Goal: Task Accomplishment & Management: Use online tool/utility

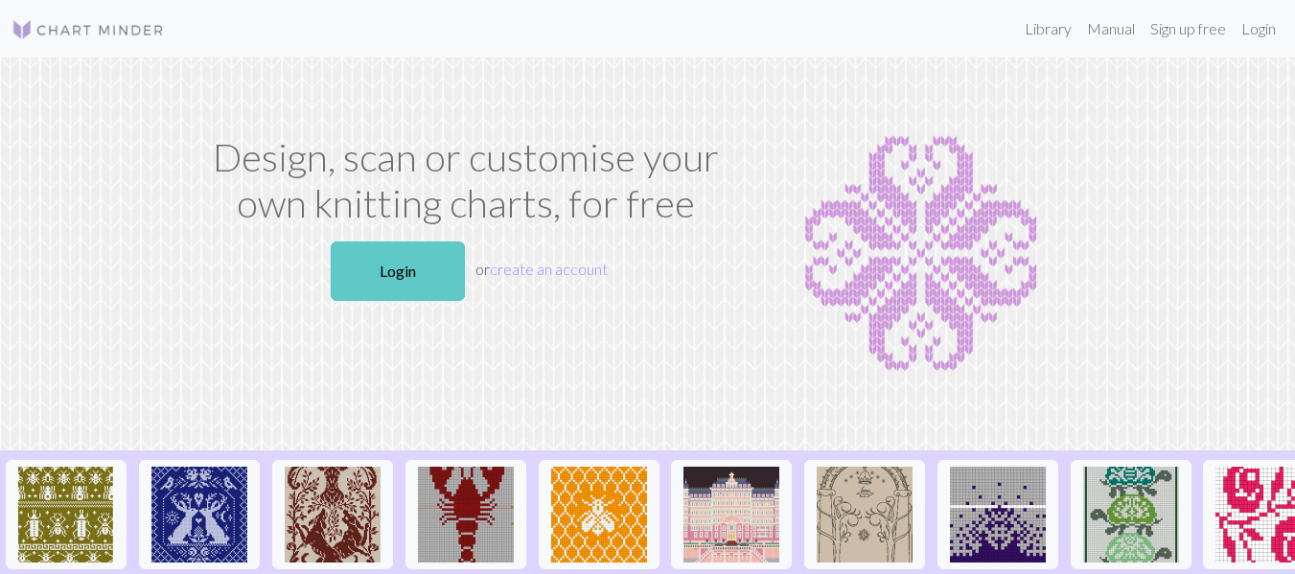
click at [383, 279] on link "Login" at bounding box center [398, 271] width 134 height 59
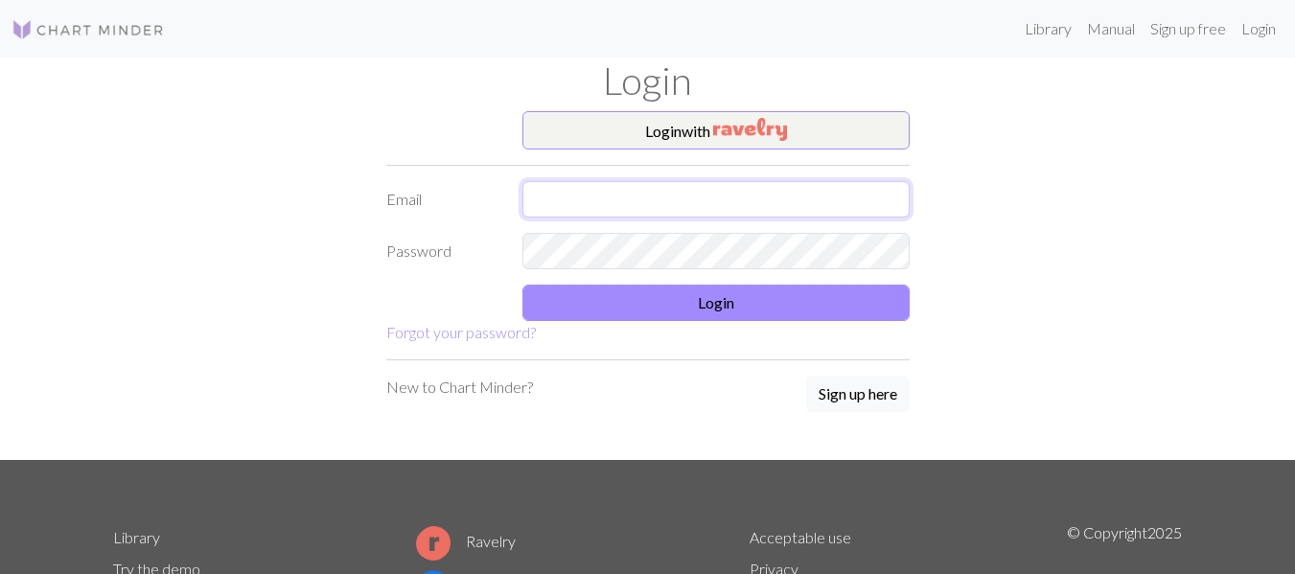
type input "[PERSON_NAME][EMAIL_ADDRESS][DOMAIN_NAME]"
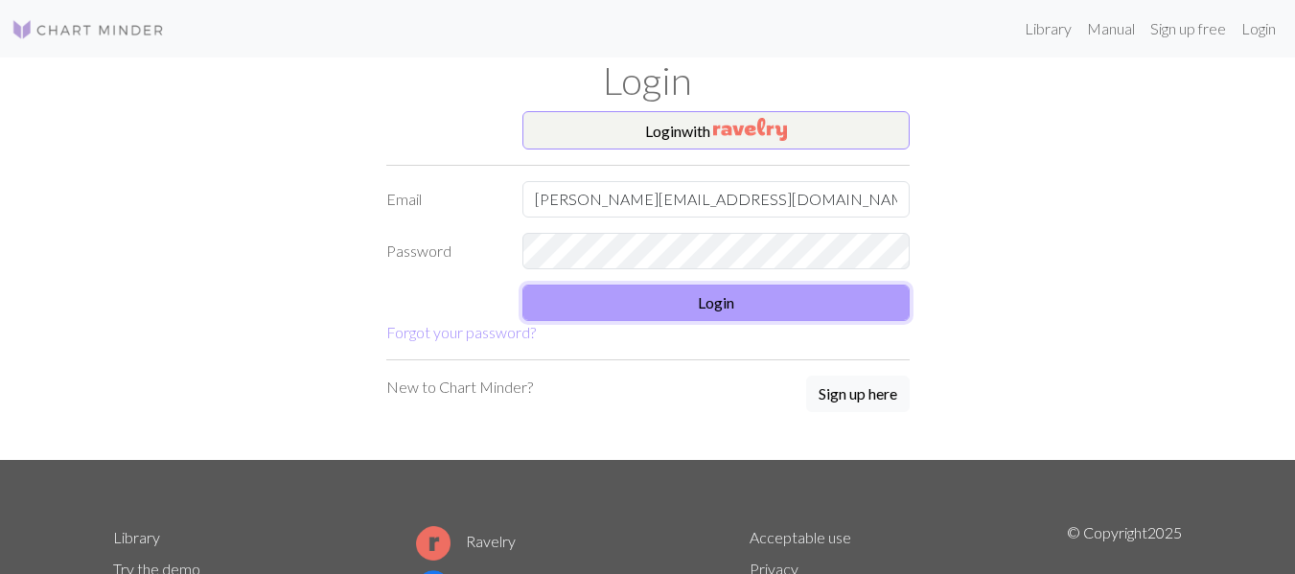
click at [686, 297] on button "Login" at bounding box center [715, 303] width 387 height 36
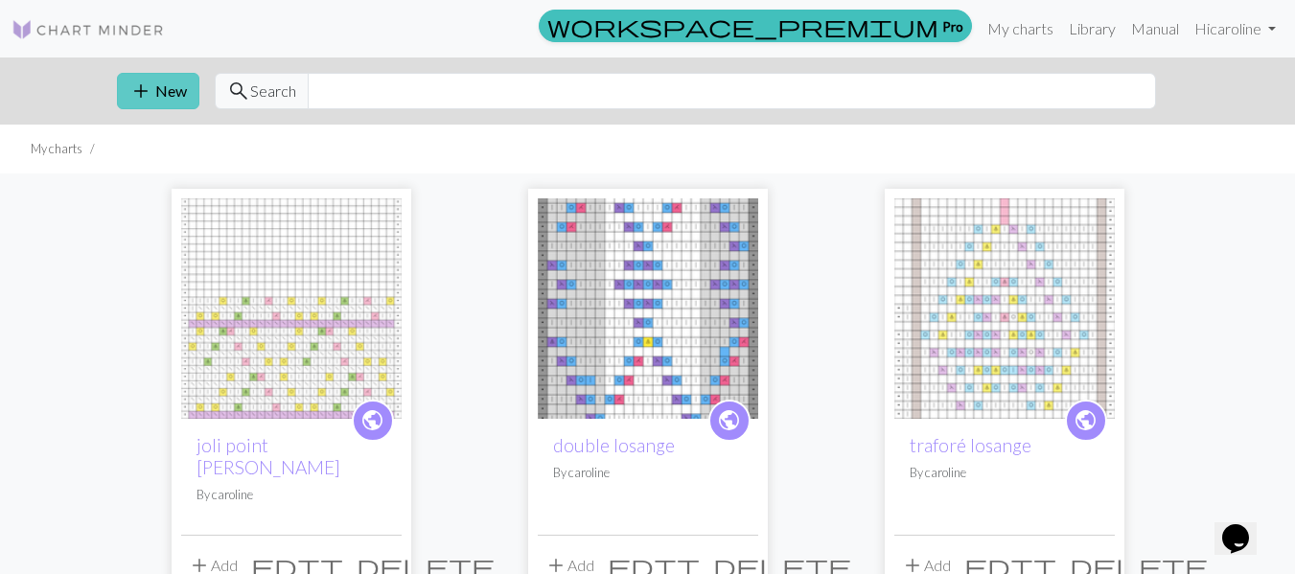
click at [151, 97] on span "add" at bounding box center [140, 91] width 23 height 27
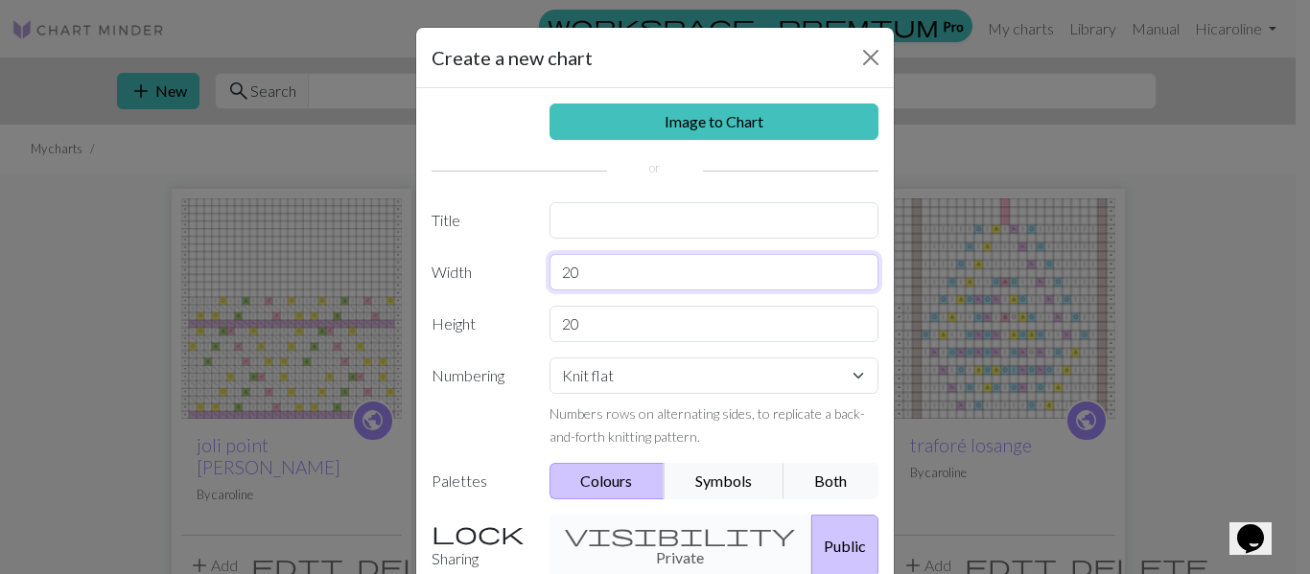
click at [601, 267] on input "20" at bounding box center [714, 272] width 330 height 36
type input "28"
drag, startPoint x: 578, startPoint y: 326, endPoint x: 569, endPoint y: 327, distance: 9.6
click at [569, 327] on input "20" at bounding box center [714, 324] width 330 height 36
type input "2"
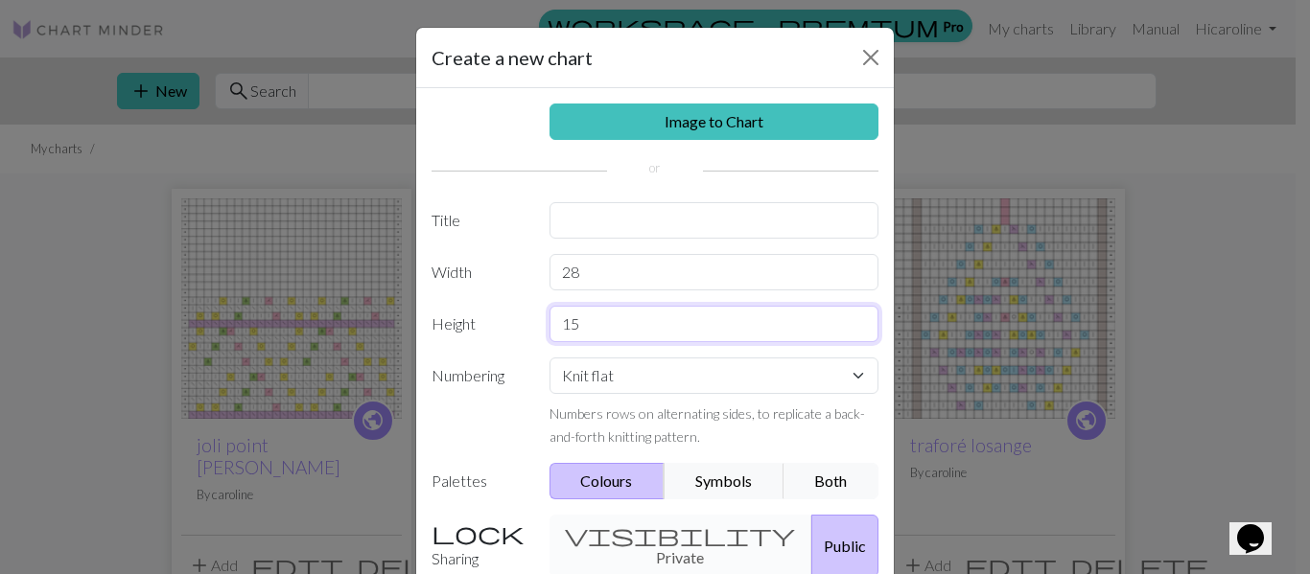
scroll to position [183, 0]
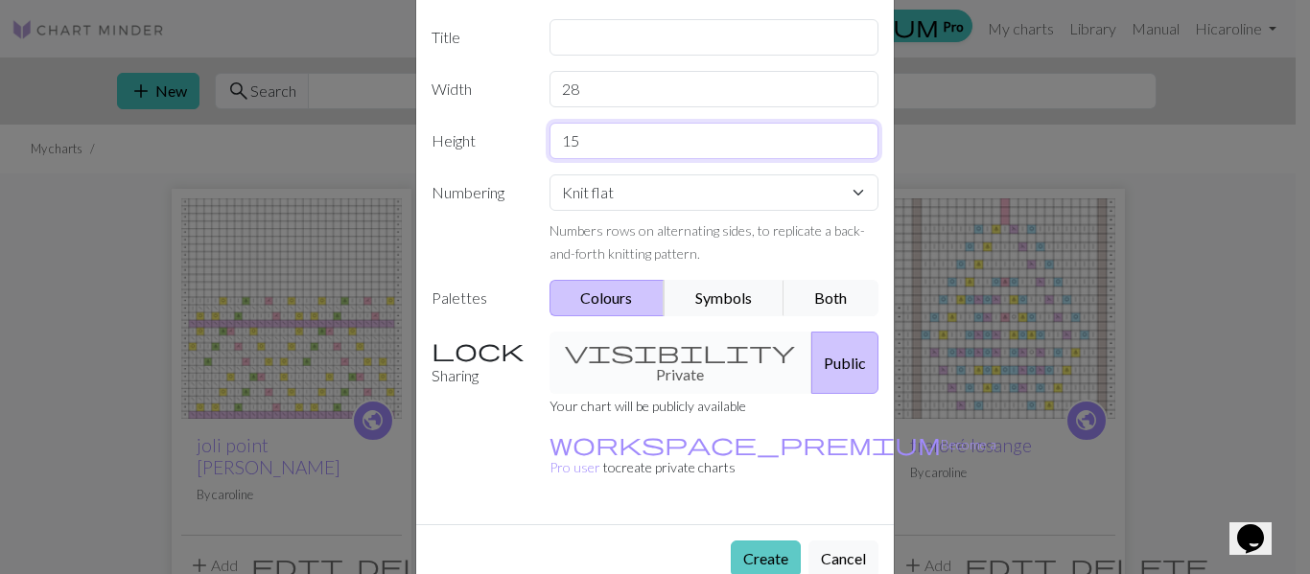
type input "15"
click at [768, 541] on button "Create" at bounding box center [766, 559] width 70 height 36
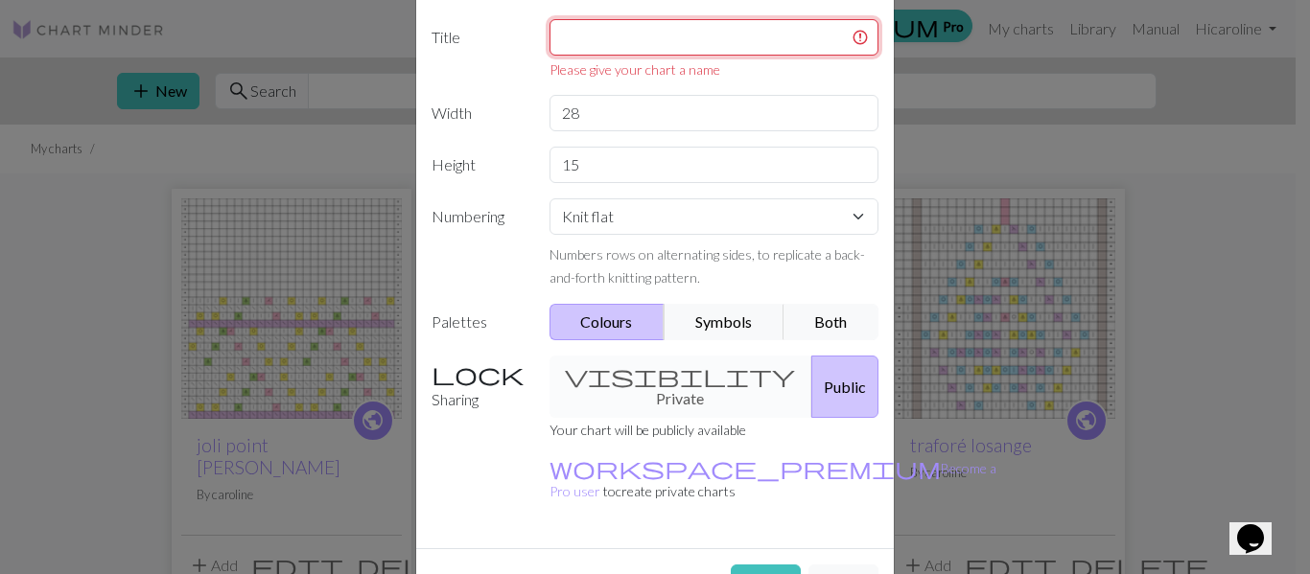
click at [559, 39] on input "text" at bounding box center [714, 37] width 330 height 36
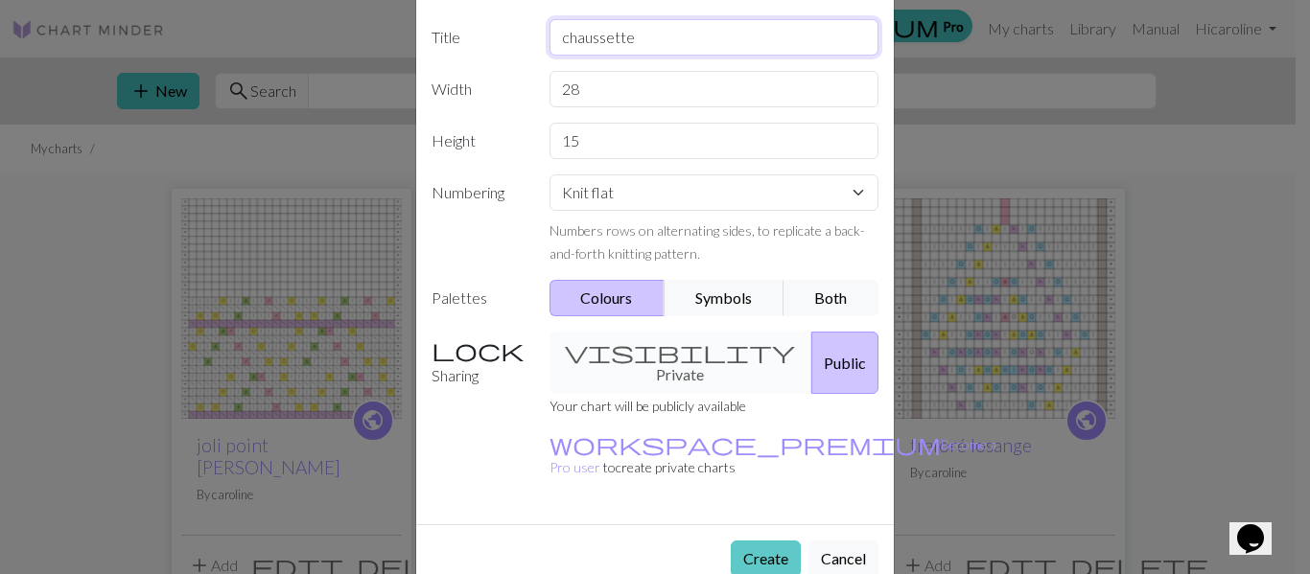
type input "chaussette"
click at [763, 541] on button "Create" at bounding box center [766, 559] width 70 height 36
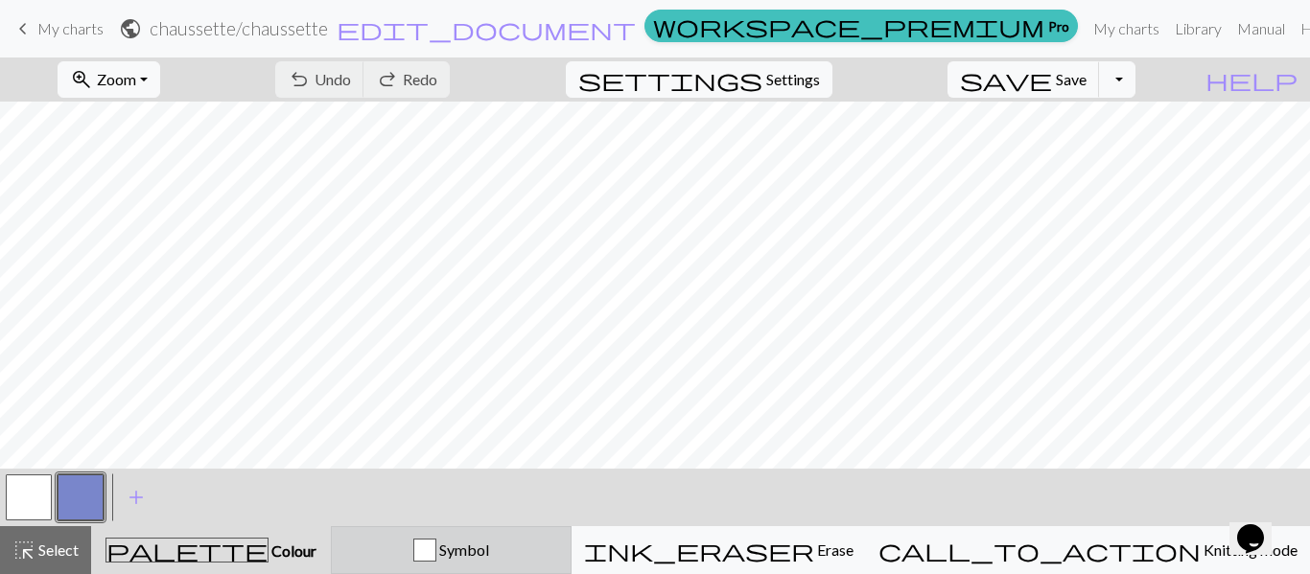
click at [489, 546] on span "Symbol" at bounding box center [462, 550] width 53 height 18
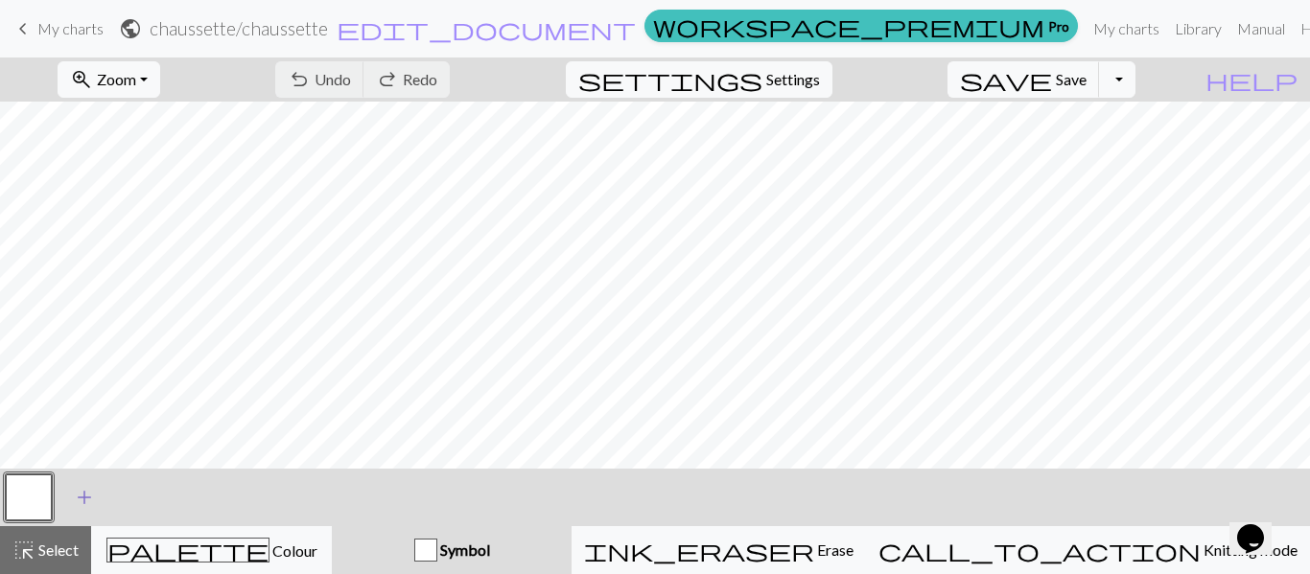
click at [83, 499] on span "add" at bounding box center [84, 497] width 23 height 27
click at [83, 499] on button "button" at bounding box center [81, 498] width 46 height 46
click at [95, 494] on button "button" at bounding box center [81, 498] width 46 height 46
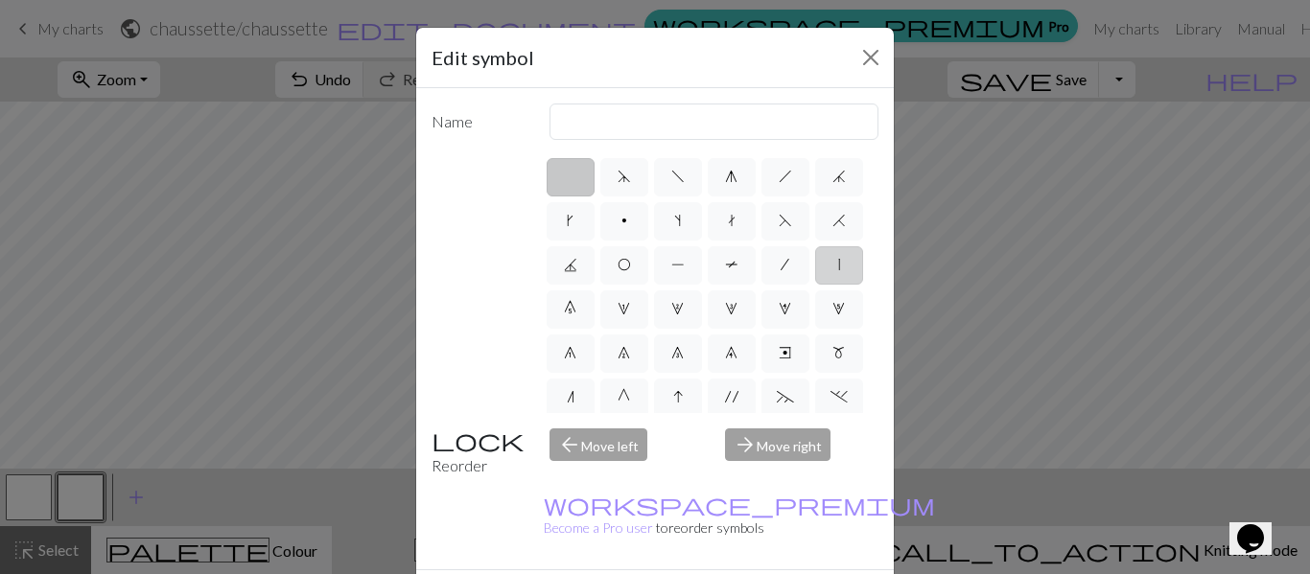
click at [815, 285] on label "|" at bounding box center [839, 265] width 48 height 38
click at [838, 266] on input "|" at bounding box center [844, 259] width 12 height 12
radio input "true"
type input "slip stitch"
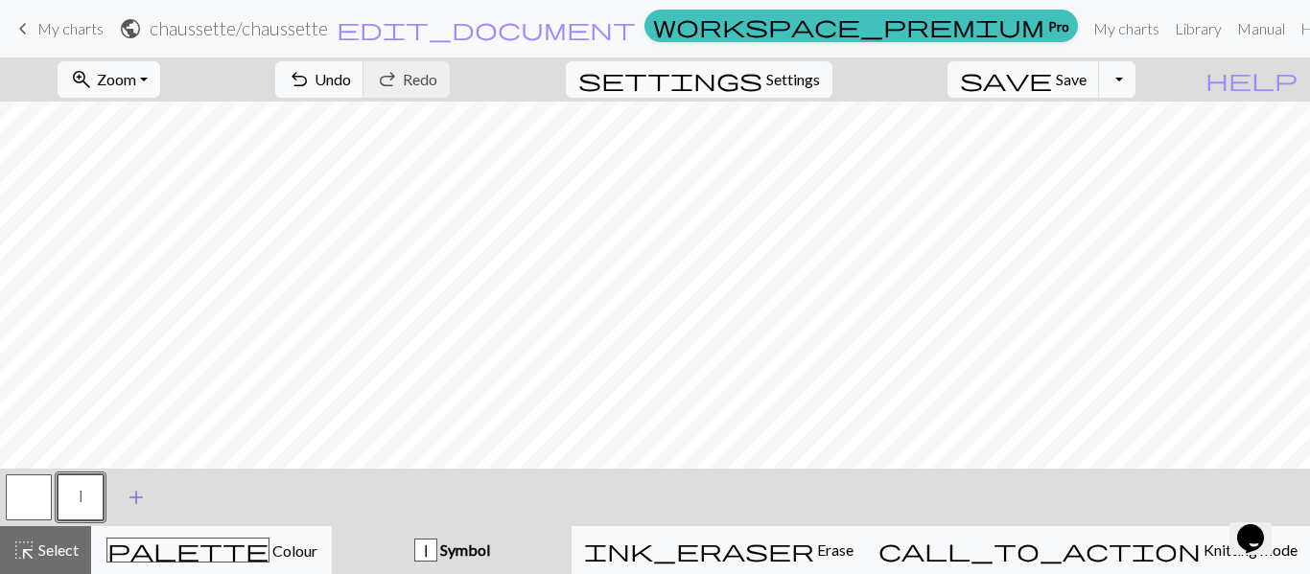
click at [130, 508] on span "add" at bounding box center [136, 497] width 23 height 27
click at [130, 508] on button "button" at bounding box center [132, 498] width 46 height 46
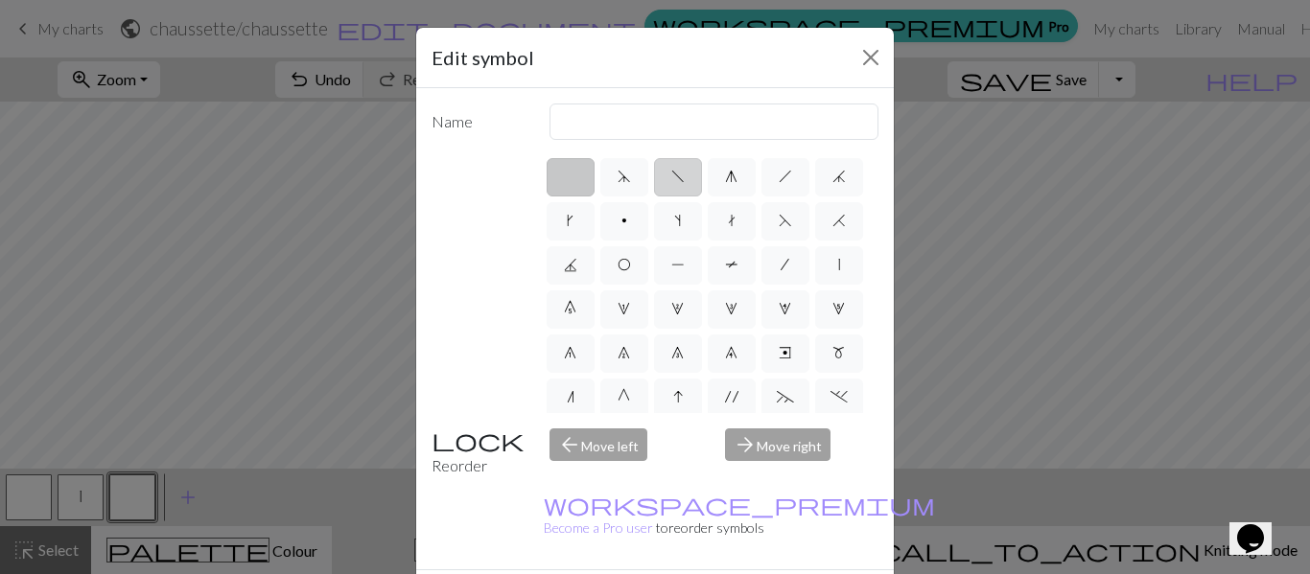
click at [673, 178] on span "f" at bounding box center [677, 176] width 13 height 15
click at [673, 177] on input "f" at bounding box center [677, 171] width 12 height 12
radio input "true"
type input "left leaning decrease"
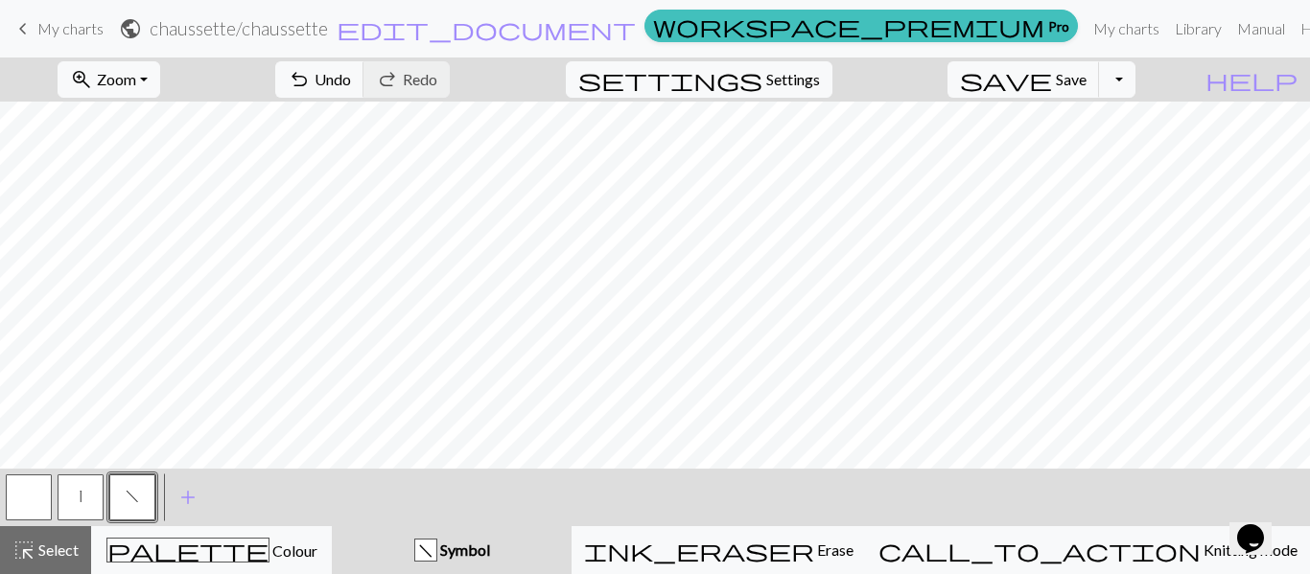
click at [147, 506] on button "f" at bounding box center [132, 498] width 46 height 46
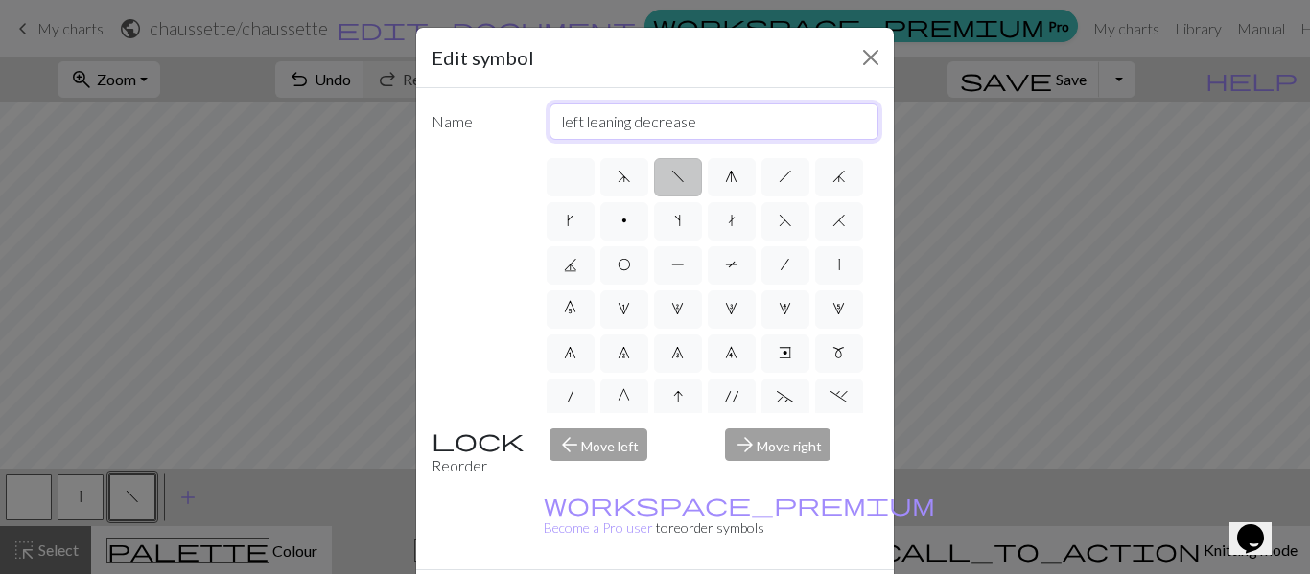
drag, startPoint x: 695, startPoint y: 121, endPoint x: 456, endPoint y: 132, distance: 239.0
click at [456, 132] on div "Name left leaning decrease" at bounding box center [655, 122] width 470 height 36
type input "envers"
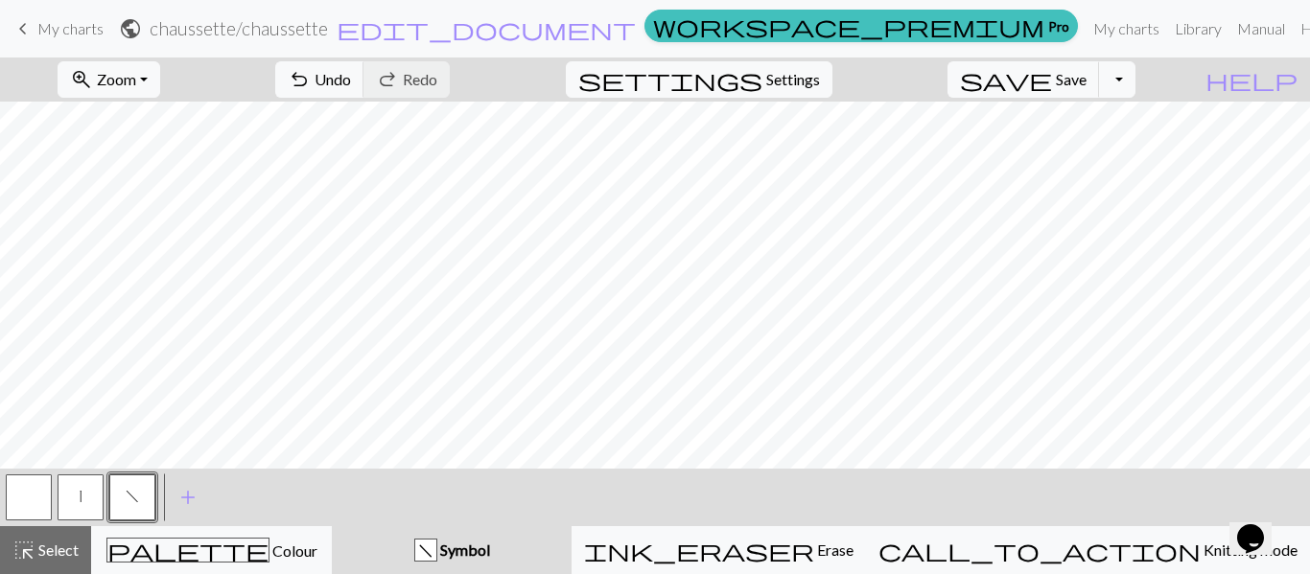
click at [71, 500] on button "|" at bounding box center [81, 498] width 46 height 46
click at [77, 501] on button "|" at bounding box center [81, 498] width 46 height 46
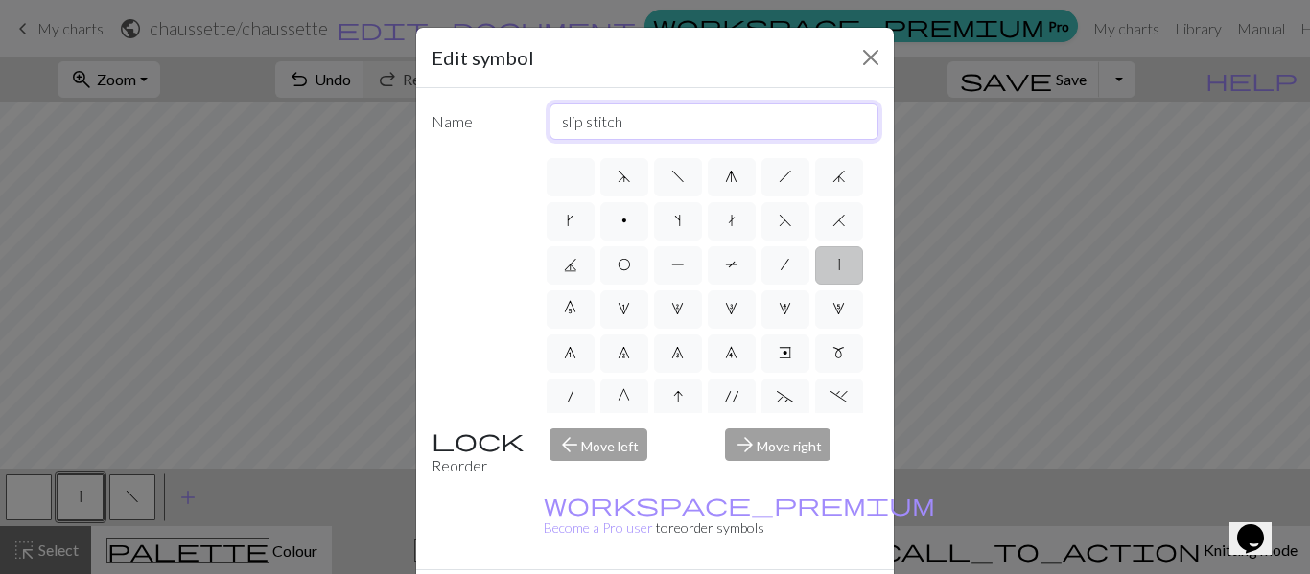
drag, startPoint x: 635, startPoint y: 125, endPoint x: 532, endPoint y: 122, distance: 102.6
click at [538, 122] on div "slip stitch" at bounding box center [714, 122] width 353 height 36
type input "d"
type input "endroit"
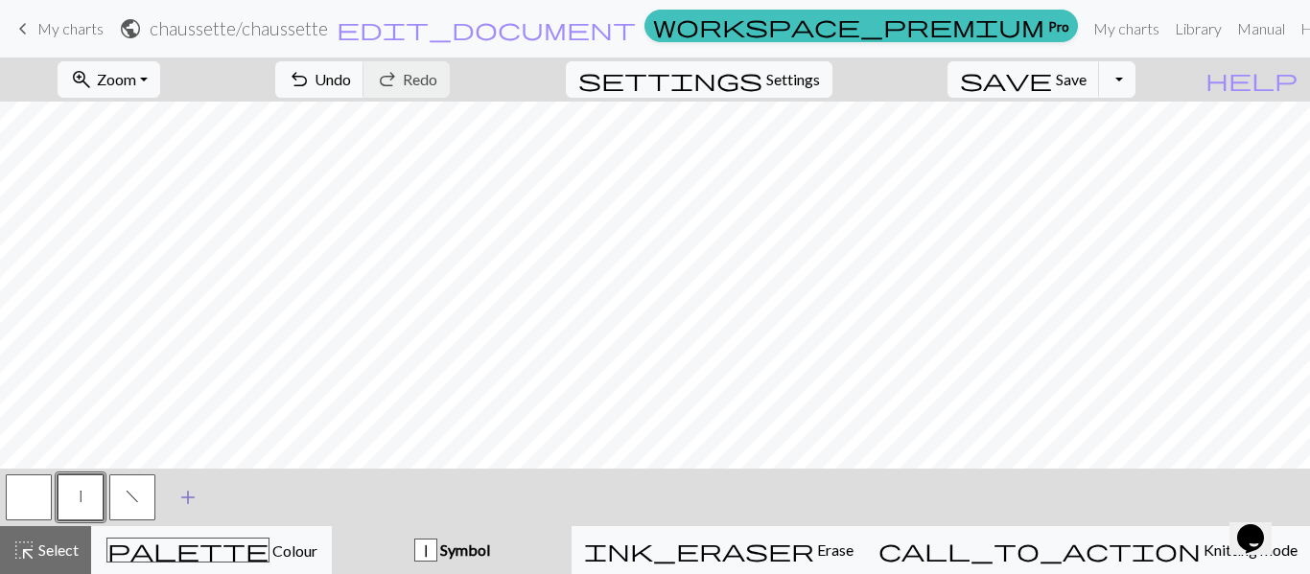
click at [191, 502] on span "add" at bounding box center [187, 497] width 23 height 27
click at [191, 500] on button "button" at bounding box center [184, 498] width 46 height 46
click at [190, 492] on button "button" at bounding box center [184, 498] width 46 height 46
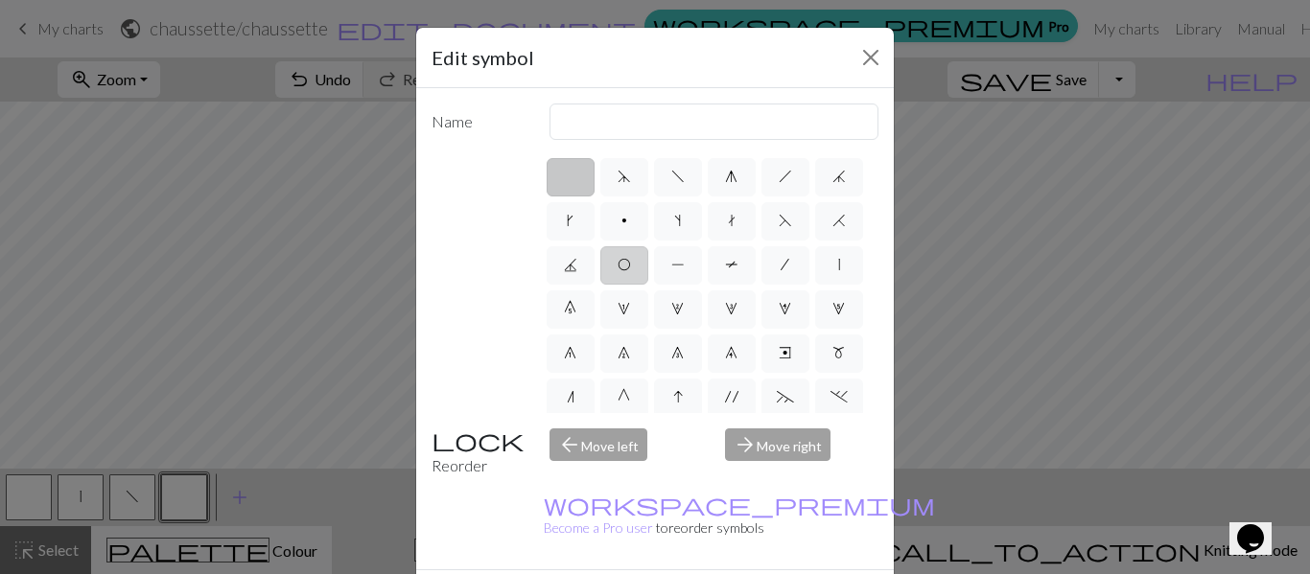
click at [648, 277] on label "O" at bounding box center [624, 265] width 48 height 38
click at [630, 266] on input "O" at bounding box center [623, 259] width 12 height 12
radio input "true"
drag, startPoint x: 575, startPoint y: 122, endPoint x: 512, endPoint y: 123, distance: 63.3
click at [512, 123] on div "Name yo" at bounding box center [655, 122] width 470 height 36
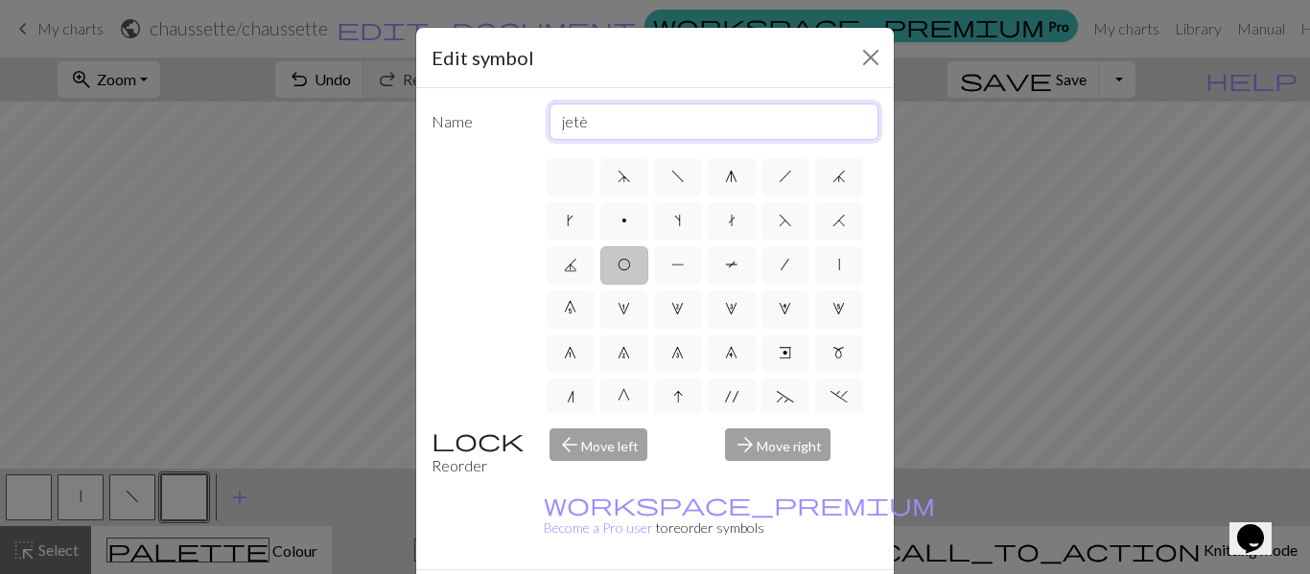
type input "jetè"
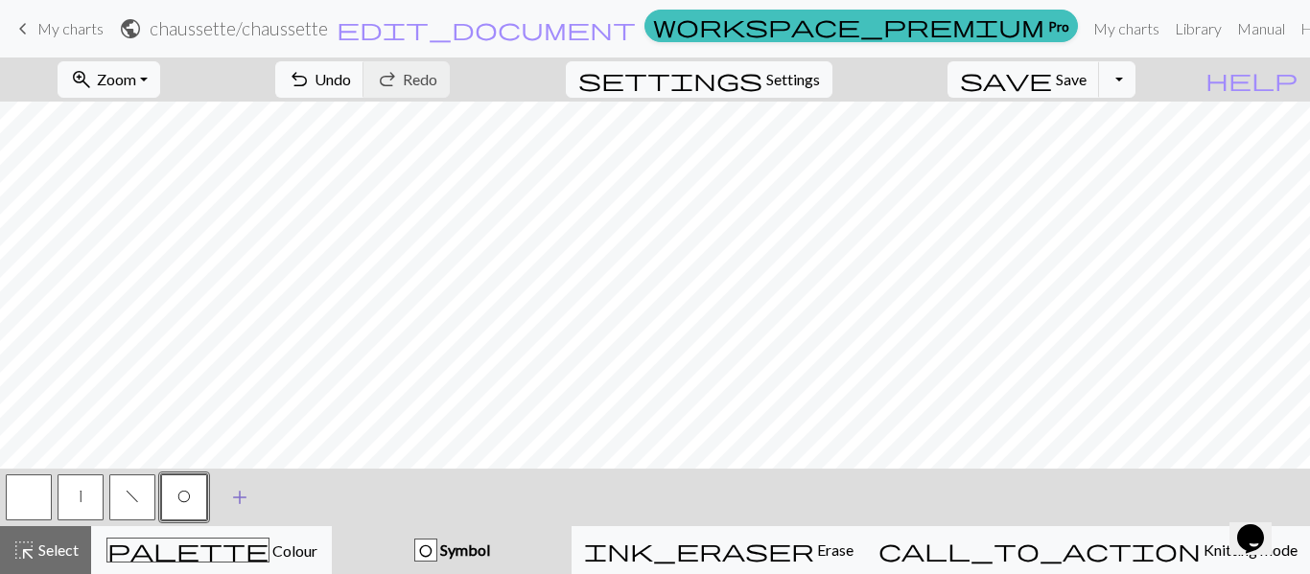
click at [236, 496] on span "add" at bounding box center [239, 497] width 23 height 27
click at [236, 496] on button "button" at bounding box center [236, 498] width 46 height 46
click at [236, 501] on button "button" at bounding box center [236, 498] width 46 height 46
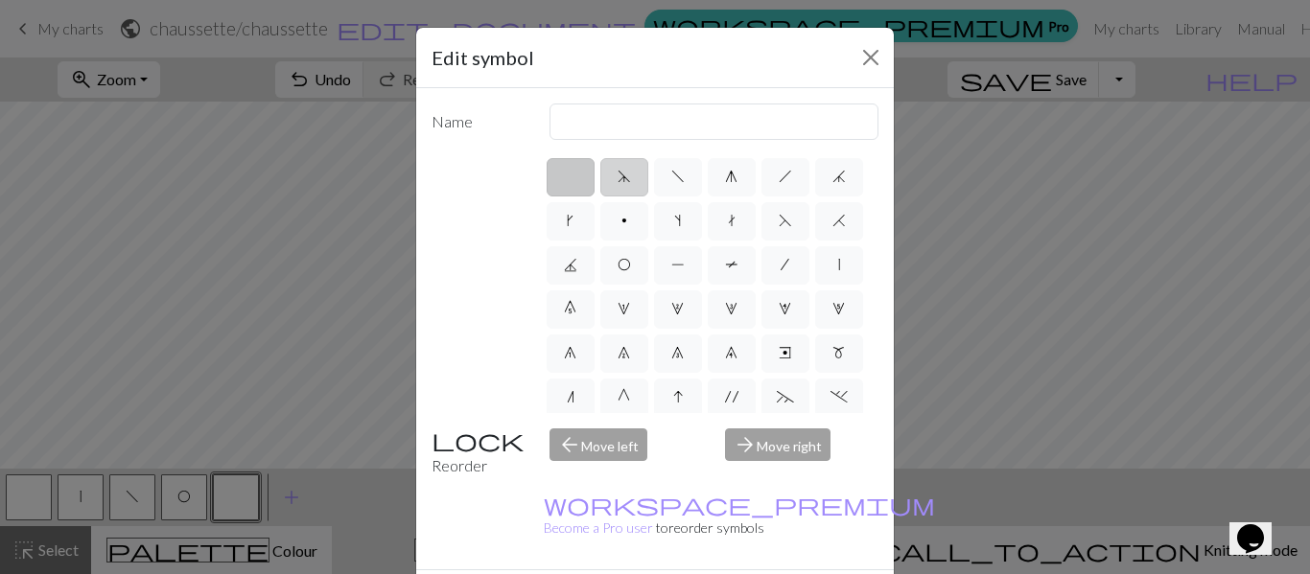
click at [617, 179] on span "d" at bounding box center [623, 176] width 13 height 15
click at [617, 177] on input "d" at bounding box center [623, 171] width 12 height 12
radio input "true"
drag, startPoint x: 594, startPoint y: 124, endPoint x: 545, endPoint y: 128, distance: 50.1
click at [549, 128] on input "sk2p" at bounding box center [714, 122] width 330 height 36
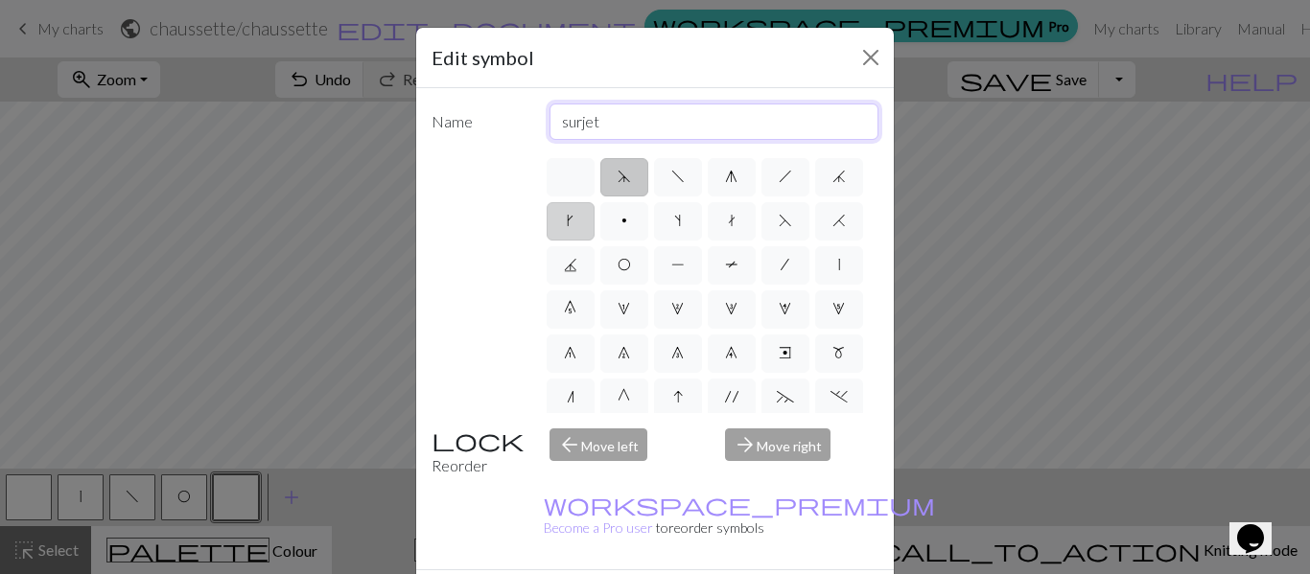
type input "surjet de 2 mailles gauche"
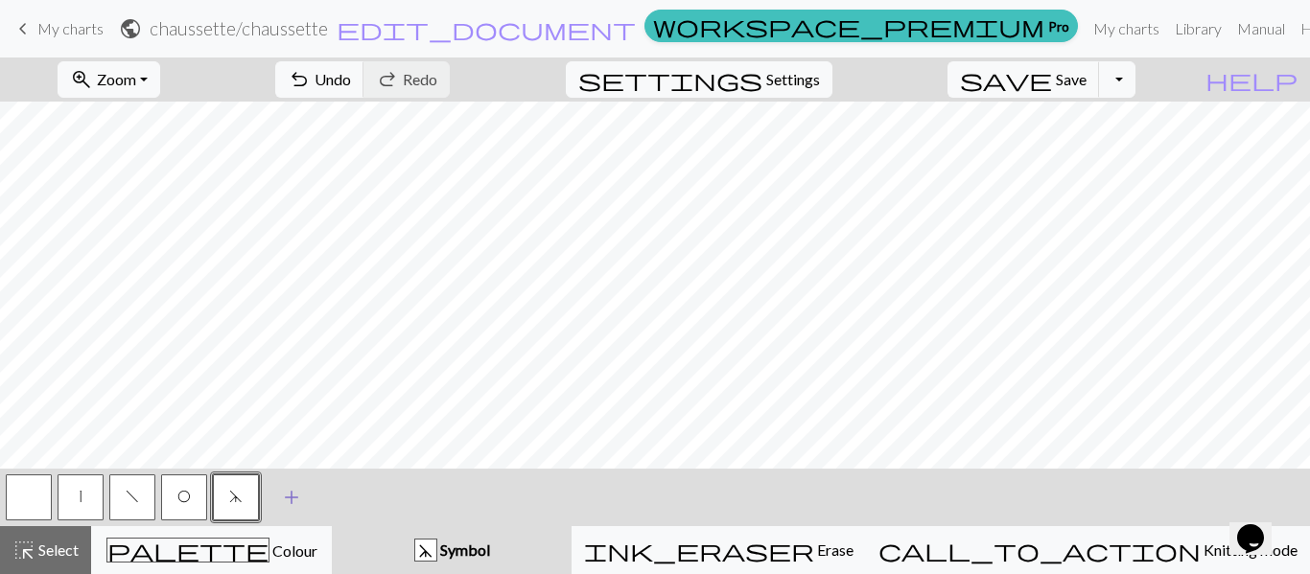
click at [295, 500] on span "add" at bounding box center [291, 497] width 23 height 27
click at [295, 500] on button "button" at bounding box center [288, 498] width 46 height 46
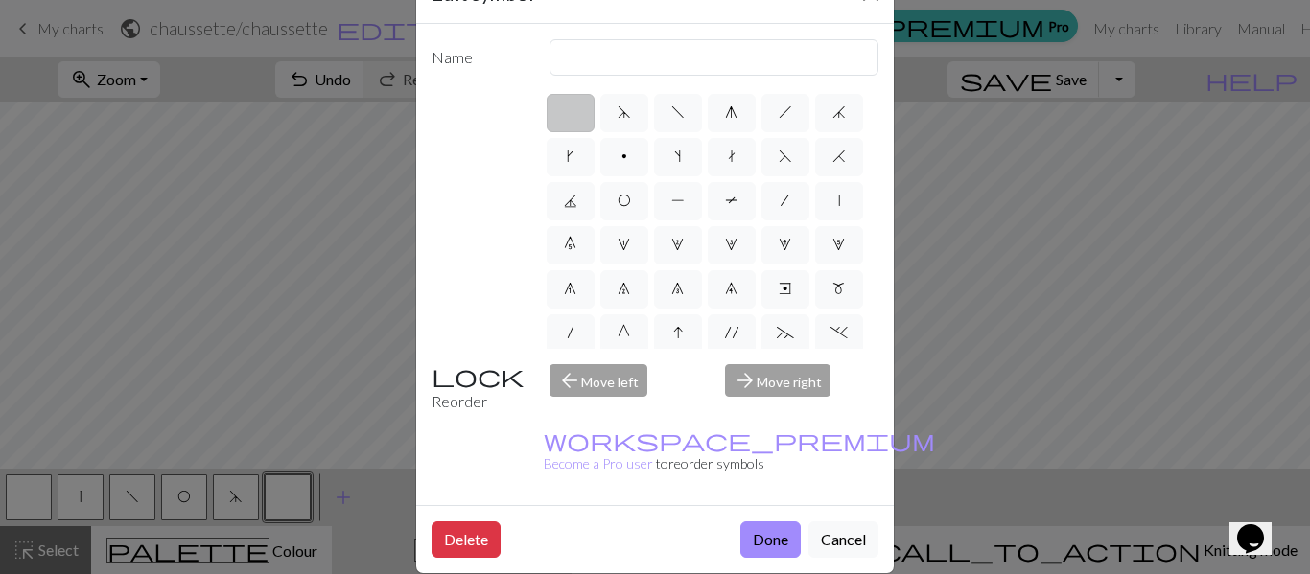
scroll to position [96, 0]
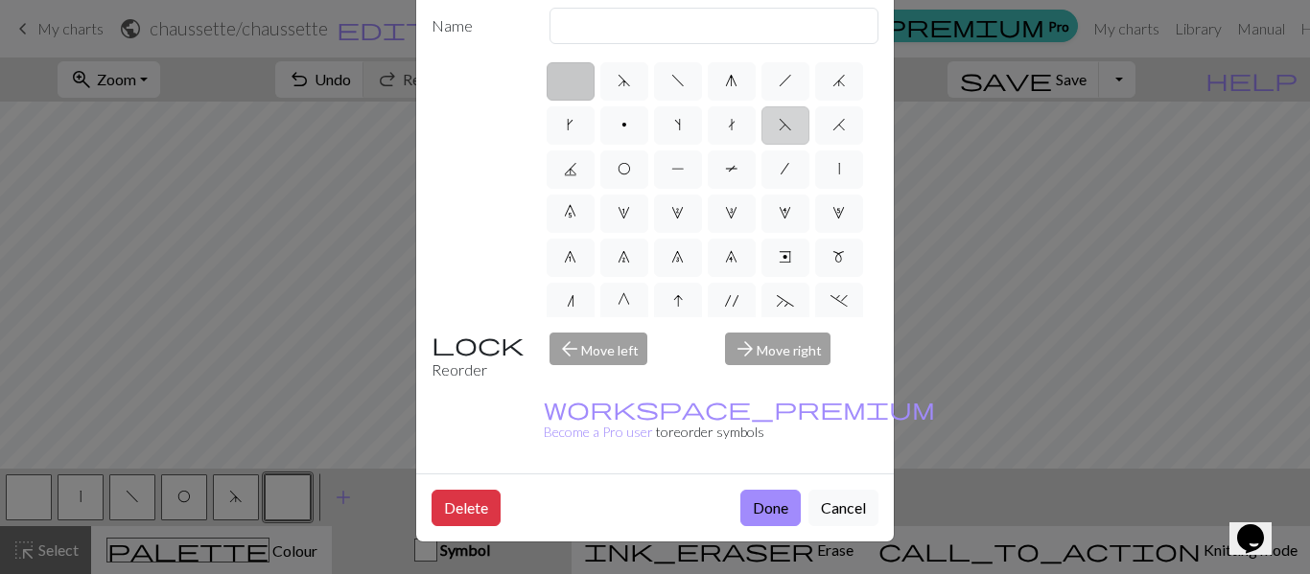
click at [778, 132] on span "F" at bounding box center [784, 124] width 13 height 15
click at [778, 126] on input "F" at bounding box center [784, 119] width 12 height 12
radio input "true"
click at [595, 28] on input "ssk" at bounding box center [714, 26] width 330 height 36
type input "s"
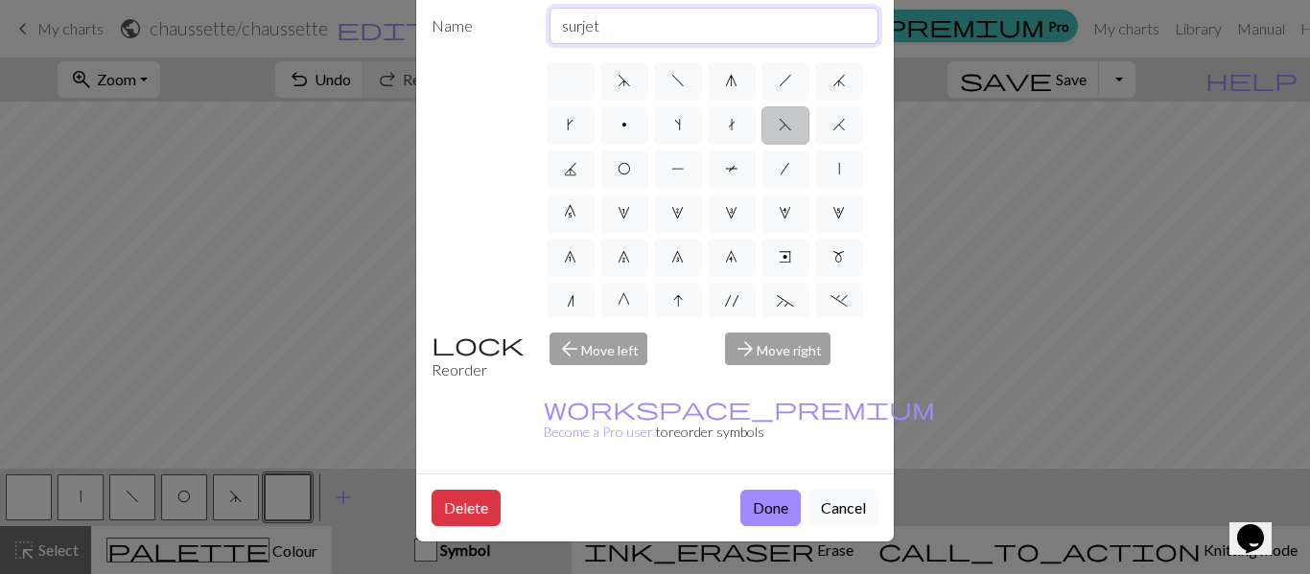
type input "surjet droite"
click at [769, 490] on button "Done" at bounding box center [770, 508] width 60 height 36
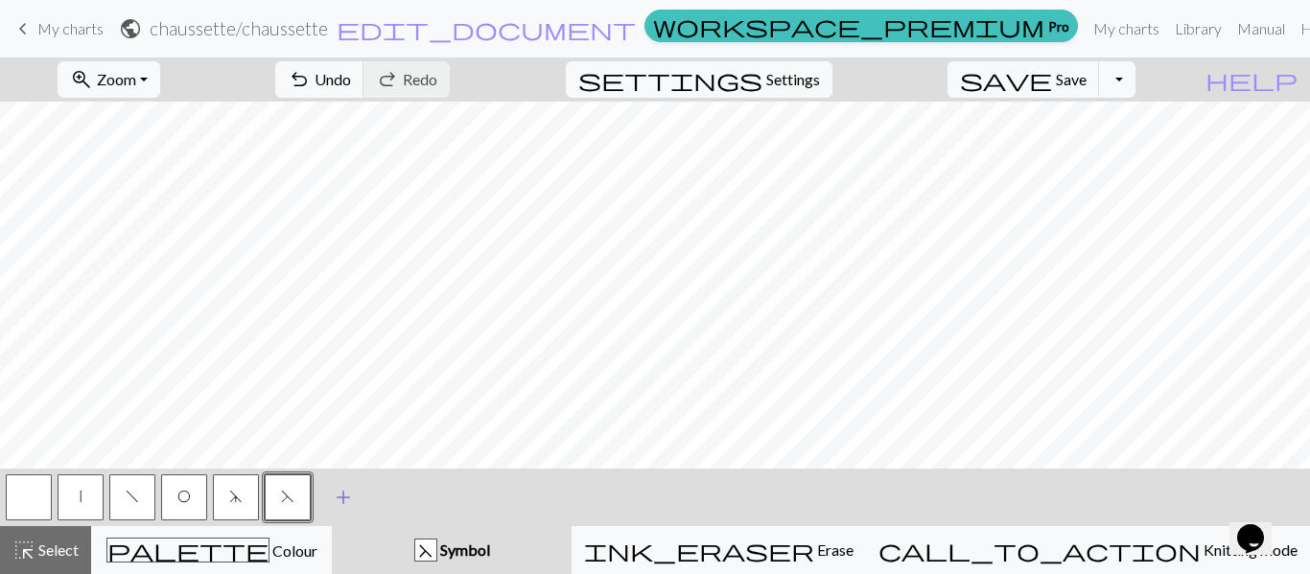
click at [342, 492] on span "add" at bounding box center [343, 497] width 23 height 27
click at [342, 492] on button "button" at bounding box center [339, 498] width 46 height 46
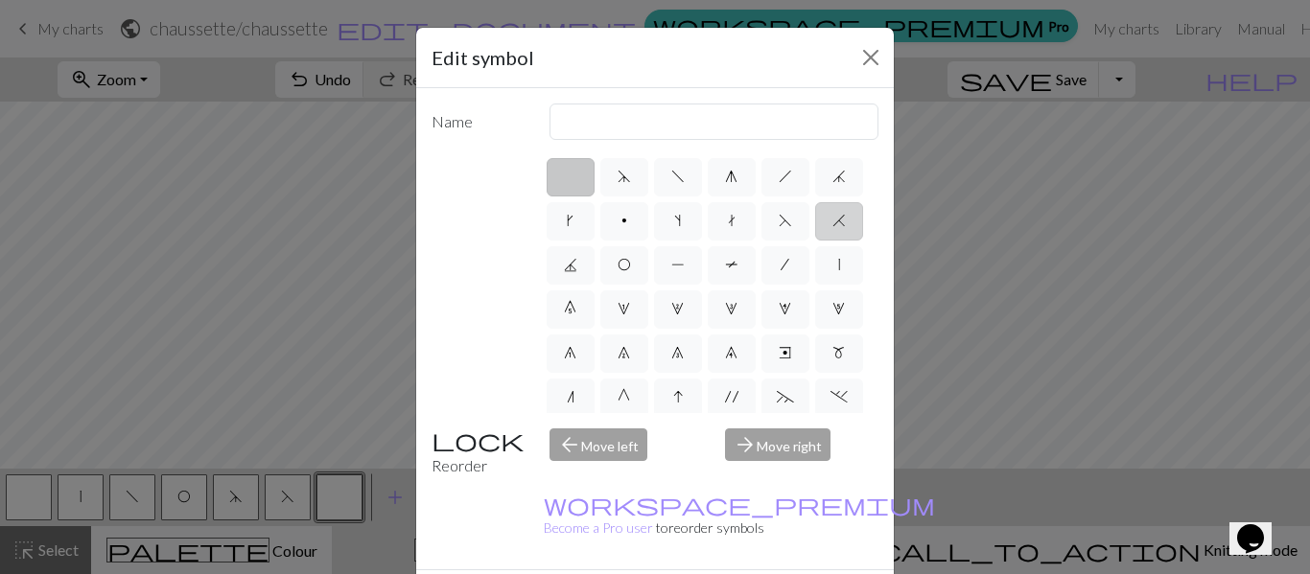
click at [832, 228] on span "H" at bounding box center [838, 220] width 13 height 15
click at [832, 221] on input "H" at bounding box center [838, 215] width 12 height 12
radio input "true"
drag, startPoint x: 615, startPoint y: 125, endPoint x: 539, endPoint y: 127, distance: 76.7
click at [539, 127] on div "k2tog" at bounding box center [714, 122] width 353 height 36
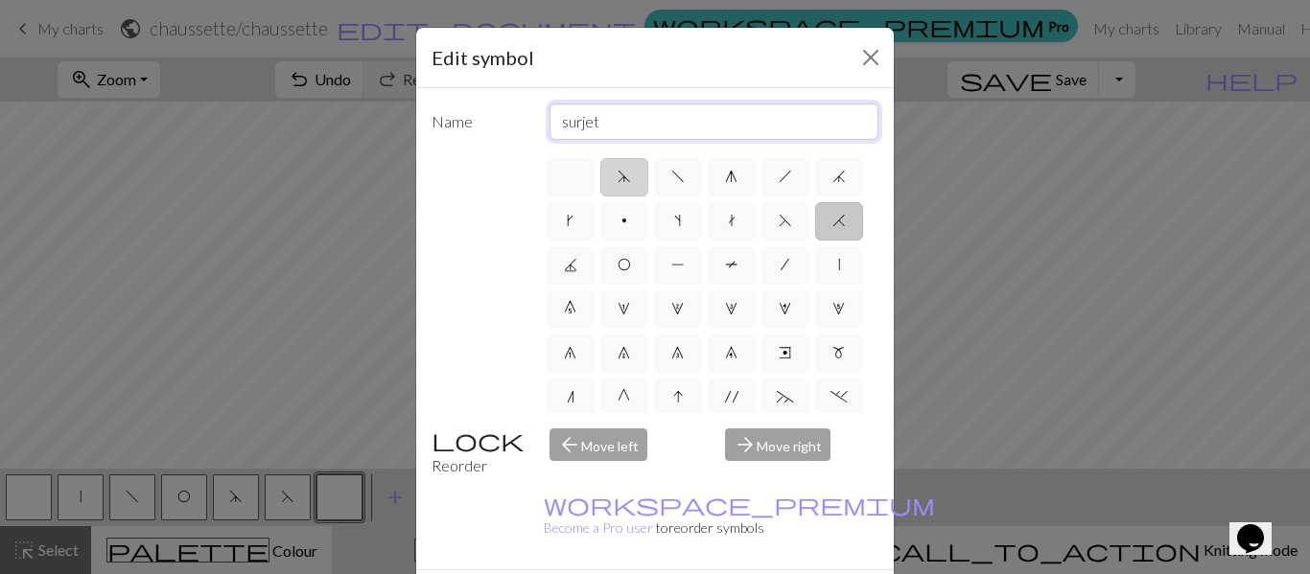
type input "surjet gauche"
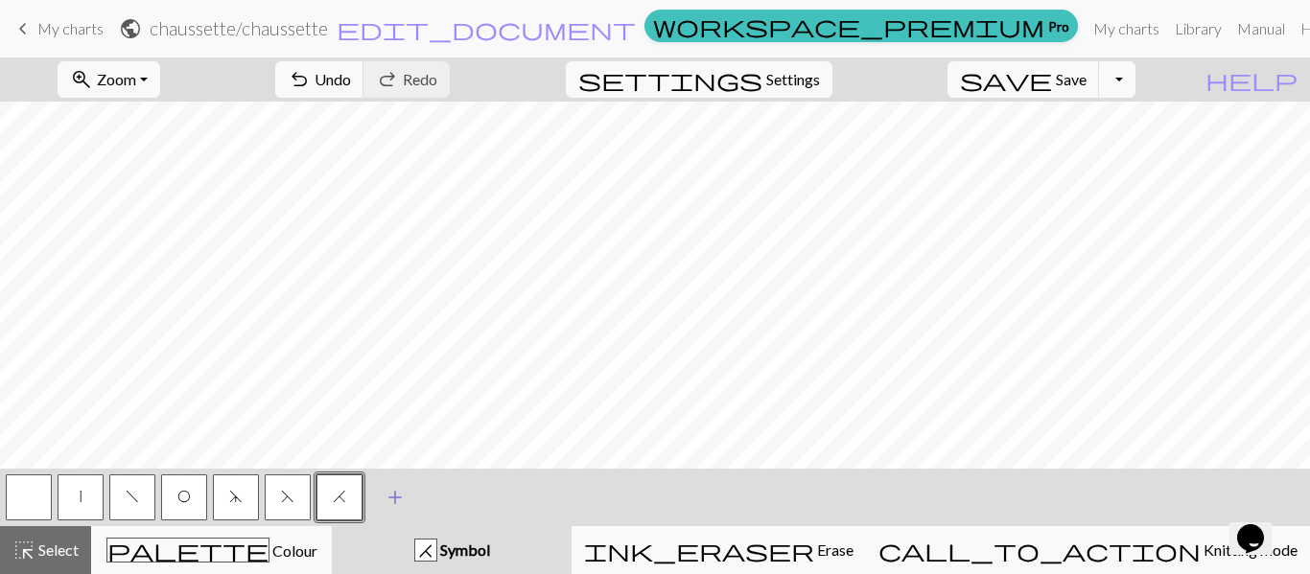
click at [397, 498] on span "add" at bounding box center [394, 497] width 23 height 27
click at [390, 498] on button "button" at bounding box center [391, 498] width 46 height 46
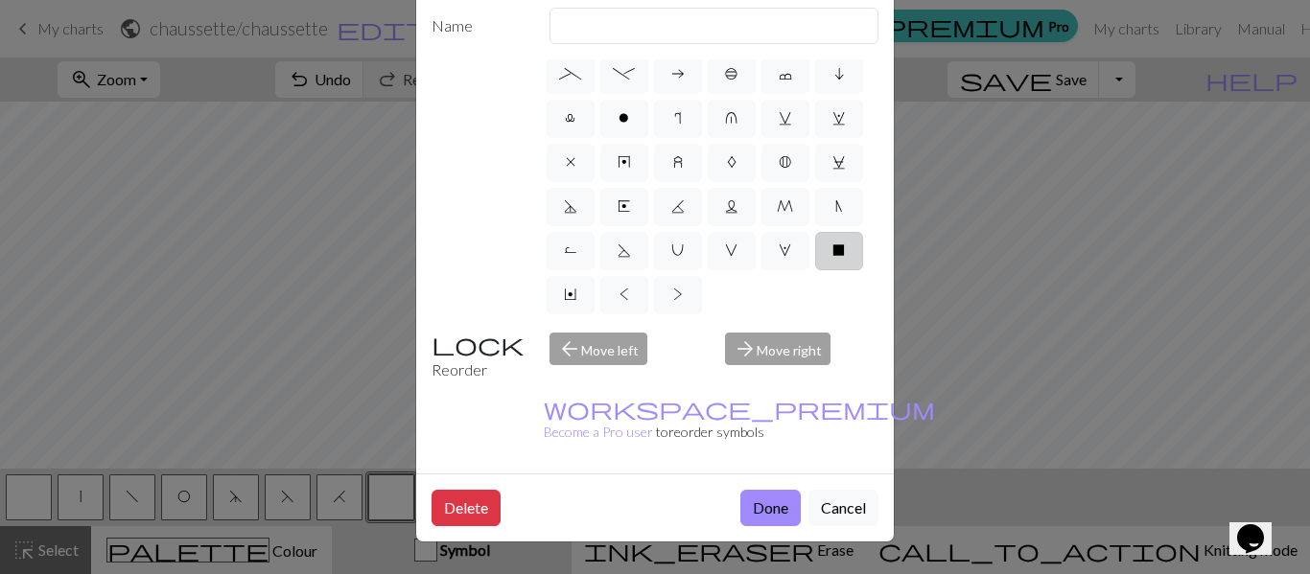
click at [832, 249] on span "X" at bounding box center [838, 250] width 12 height 15
radio input "true"
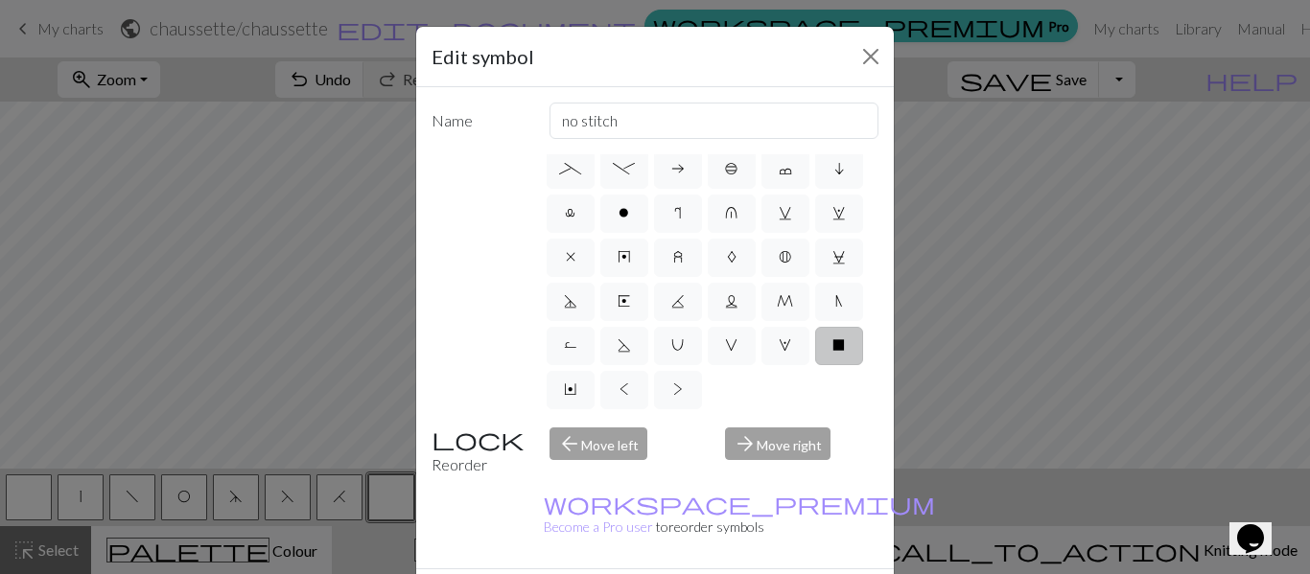
scroll to position [0, 0]
drag, startPoint x: 618, startPoint y: 126, endPoint x: 490, endPoint y: 128, distance: 128.5
click at [490, 128] on div "Name no stitch" at bounding box center [655, 122] width 470 height 36
type input "pas [PERSON_NAME]"
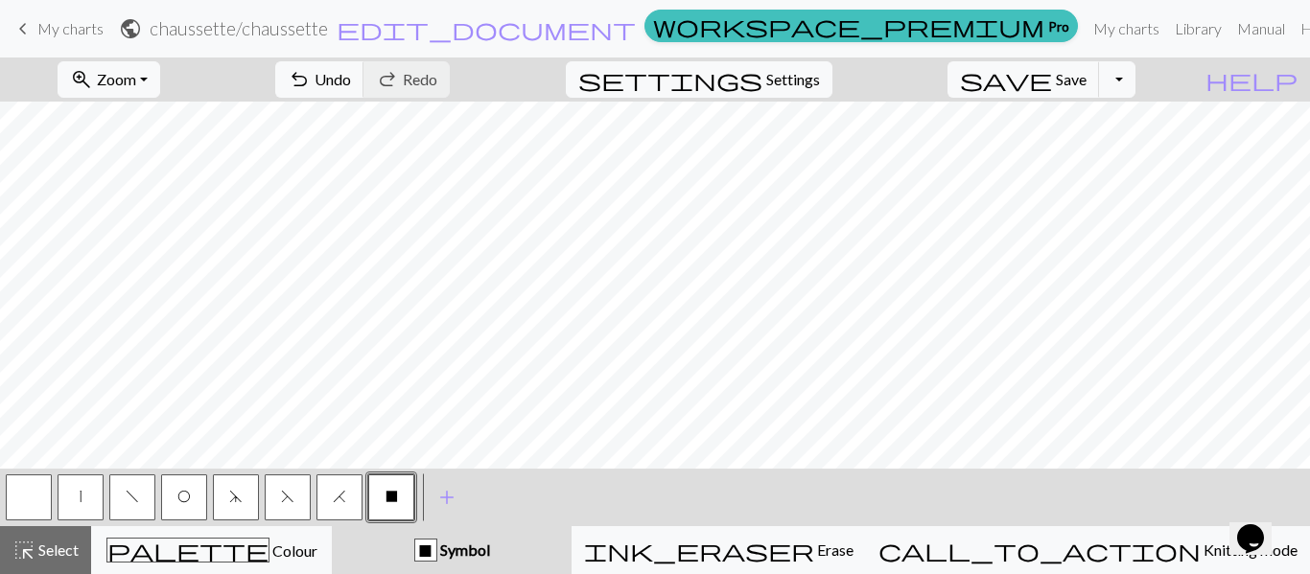
click at [128, 507] on button "f" at bounding box center [132, 498] width 46 height 46
click at [234, 503] on span "d" at bounding box center [235, 496] width 13 height 15
click at [136, 508] on button "f" at bounding box center [132, 498] width 46 height 46
click at [186, 510] on button "O" at bounding box center [184, 498] width 46 height 46
click at [87, 508] on button "|" at bounding box center [81, 498] width 46 height 46
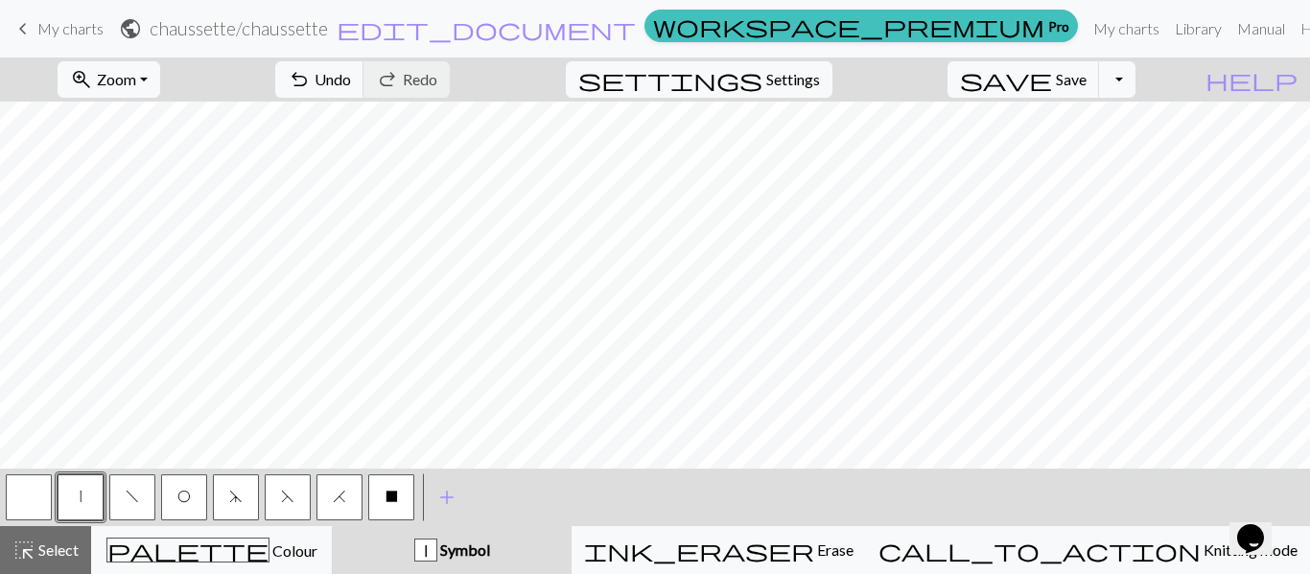
click at [298, 504] on button "F" at bounding box center [288, 498] width 46 height 46
click at [348, 517] on button "H" at bounding box center [339, 498] width 46 height 46
click at [88, 508] on button "|" at bounding box center [81, 498] width 46 height 46
click at [194, 513] on button "O" at bounding box center [184, 498] width 46 height 46
click at [130, 497] on span "f" at bounding box center [132, 496] width 13 height 15
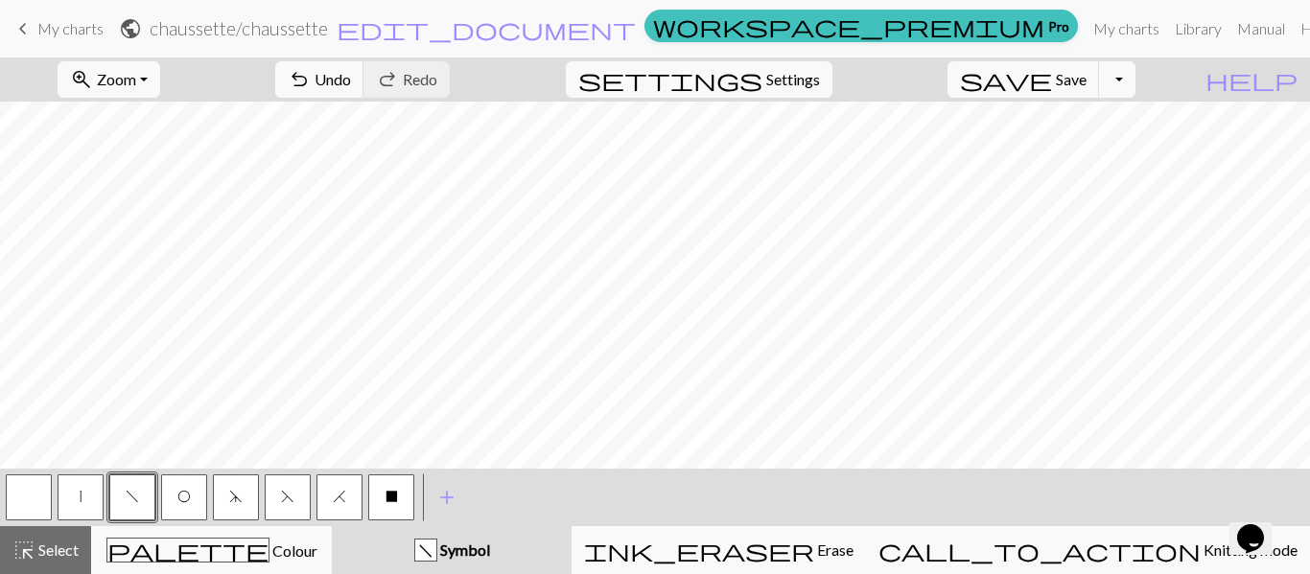
click at [240, 504] on button "d" at bounding box center [236, 498] width 46 height 46
click at [137, 502] on span "f" at bounding box center [132, 496] width 13 height 15
click at [78, 500] on button "|" at bounding box center [81, 498] width 46 height 46
click at [396, 495] on span "X" at bounding box center [391, 496] width 12 height 15
click at [128, 499] on span "f" at bounding box center [132, 496] width 13 height 15
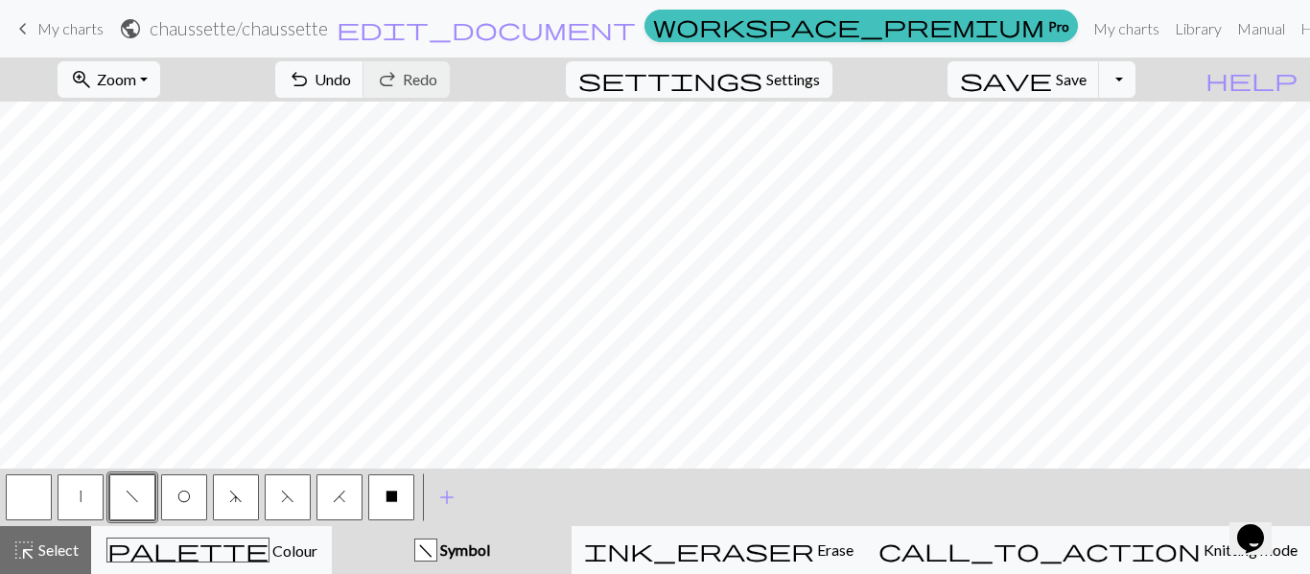
click at [130, 497] on span "f" at bounding box center [132, 496] width 13 height 15
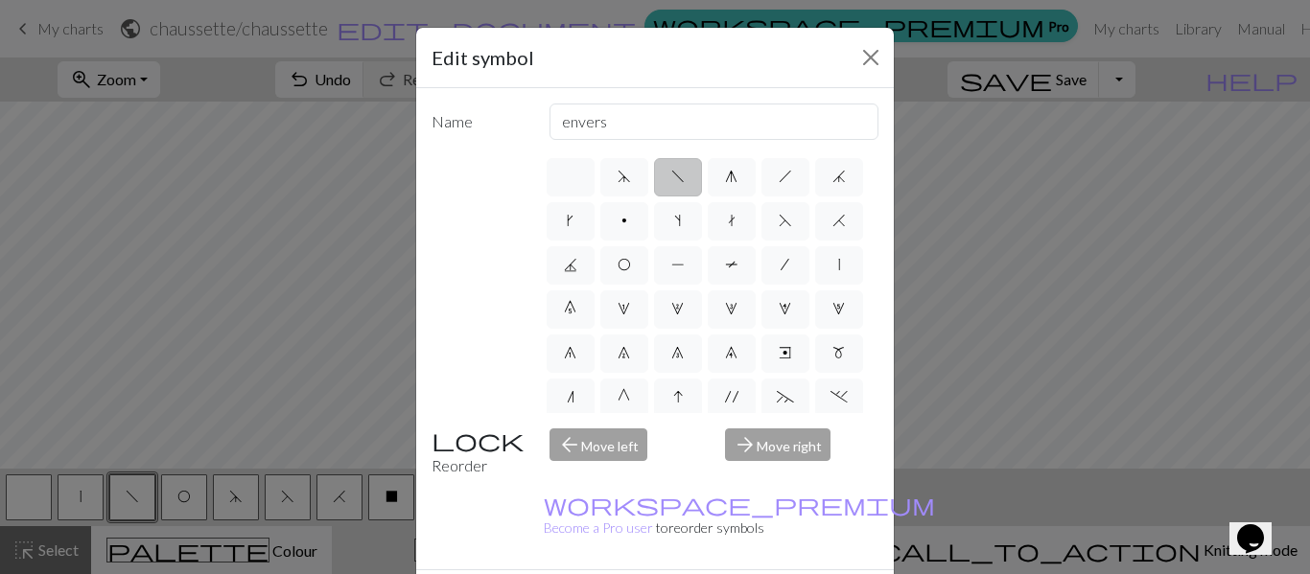
click at [131, 497] on div "Edit symbol Name envers d f g h j k p s t F H J O P T / | 0 1 2 3 4 5 6 7 8 9 e…" at bounding box center [655, 287] width 1310 height 574
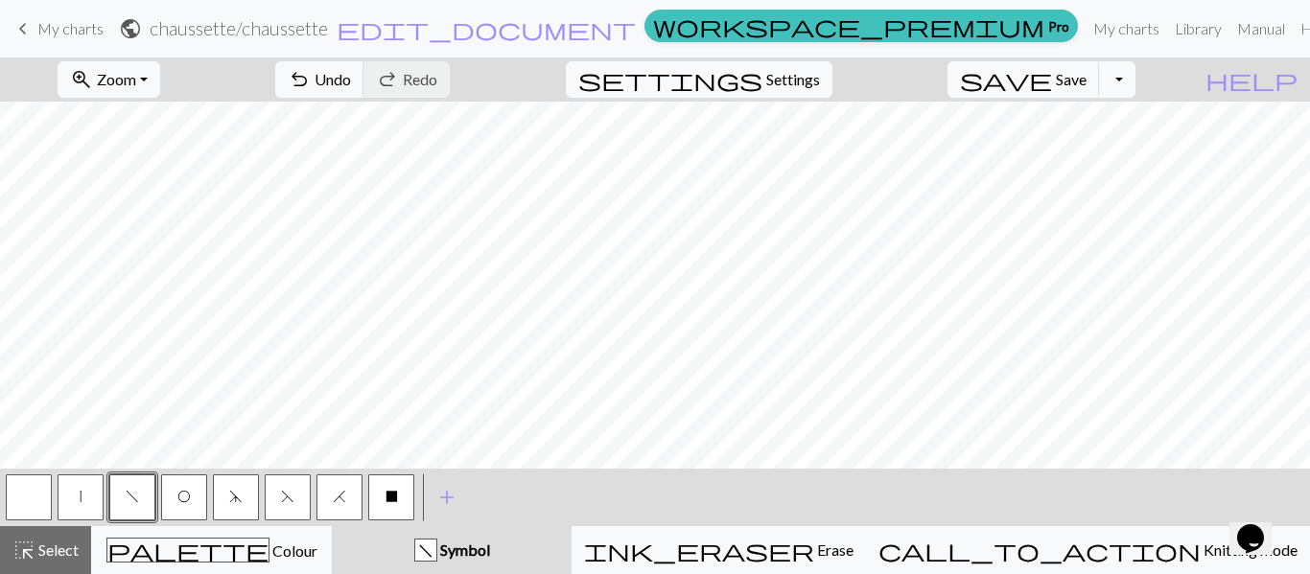
click at [85, 505] on button "|" at bounding box center [81, 498] width 46 height 46
click at [442, 495] on span "add" at bounding box center [446, 497] width 23 height 27
click at [442, 495] on button "button" at bounding box center [443, 498] width 46 height 46
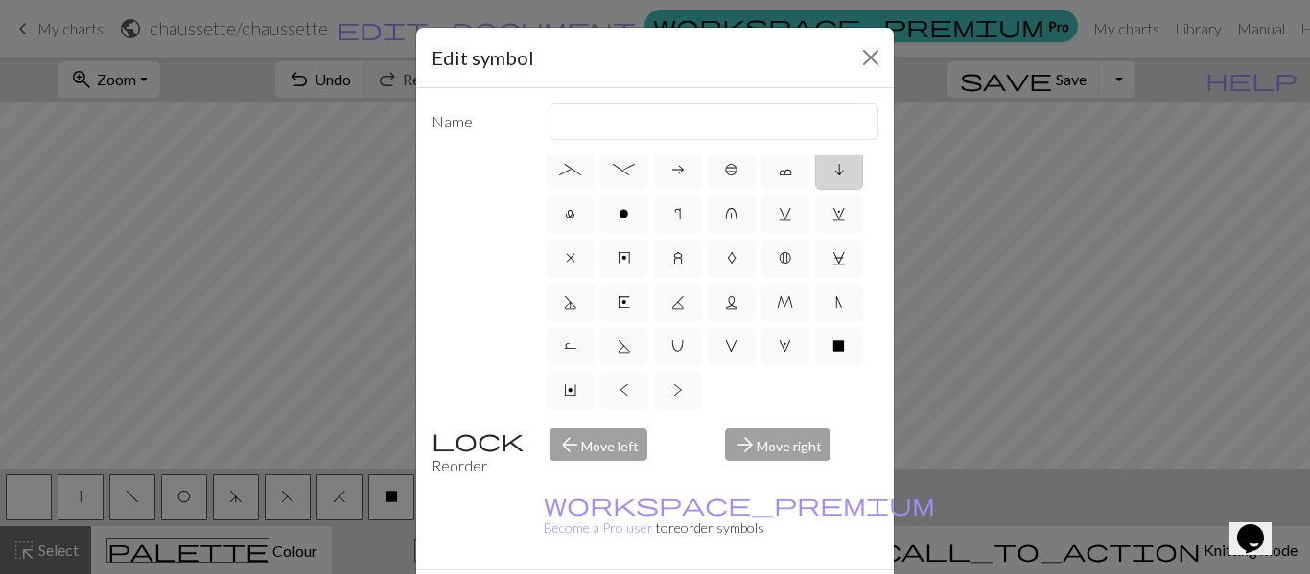
scroll to position [492, 0]
click at [864, 64] on button "Close" at bounding box center [870, 57] width 31 height 31
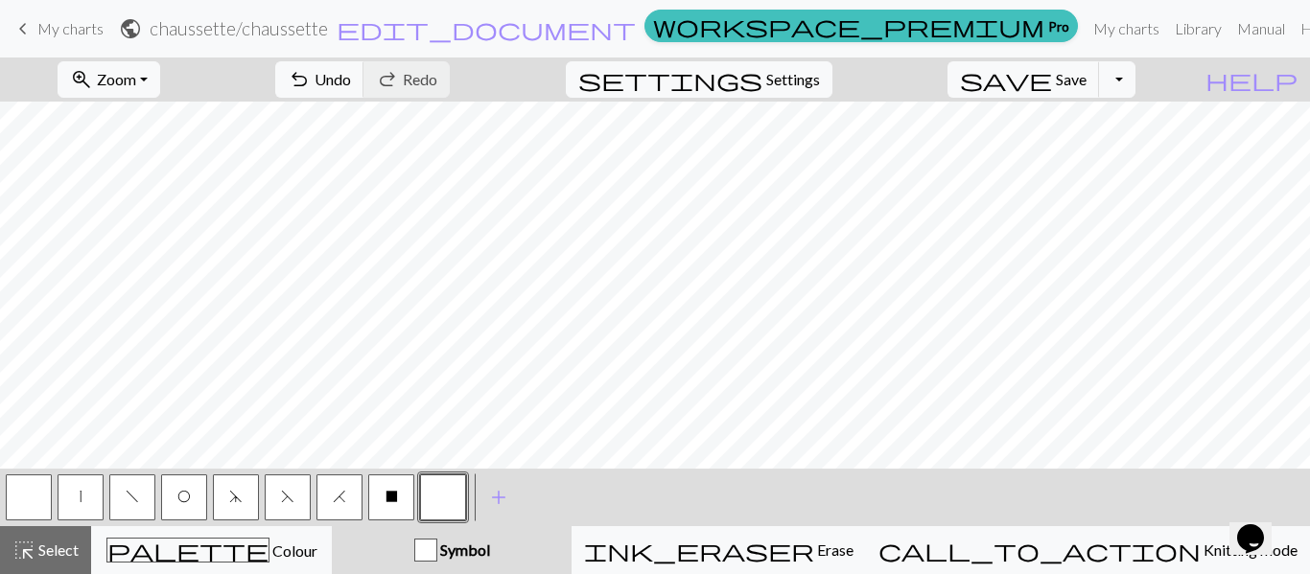
click at [120, 502] on button "f" at bounding box center [132, 498] width 46 height 46
drag, startPoint x: 35, startPoint y: 501, endPoint x: 245, endPoint y: 459, distance: 214.2
click at [36, 501] on button "button" at bounding box center [29, 498] width 46 height 46
click at [232, 501] on span "d" at bounding box center [235, 496] width 13 height 15
click at [141, 510] on button "f" at bounding box center [132, 498] width 46 height 46
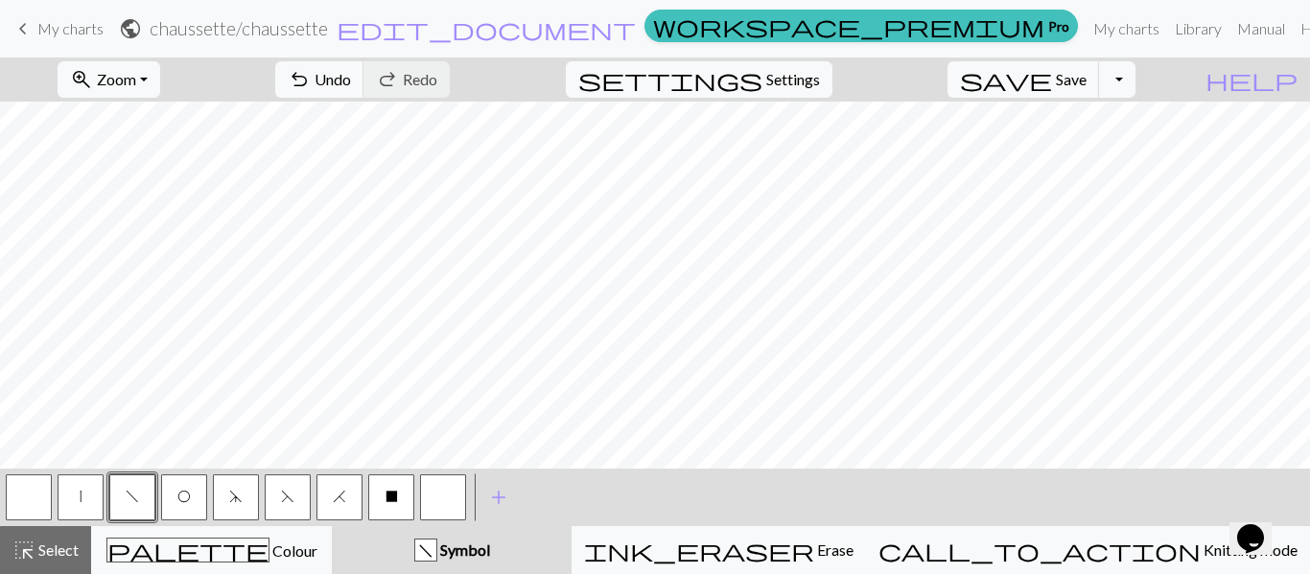
click at [338, 508] on button "H" at bounding box center [339, 498] width 46 height 46
click at [190, 507] on button "O" at bounding box center [184, 498] width 46 height 46
click at [98, 515] on button "|" at bounding box center [81, 498] width 46 height 46
click at [294, 510] on button "F" at bounding box center [288, 498] width 46 height 46
click at [340, 499] on span "H" at bounding box center [339, 496] width 13 height 15
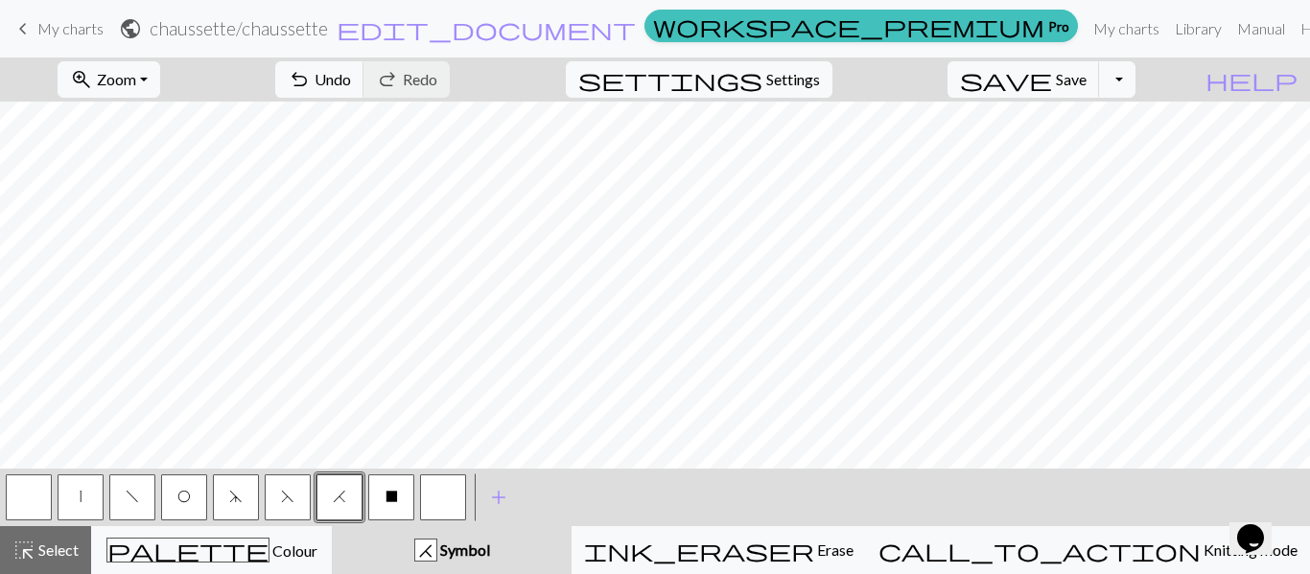
click at [89, 502] on button "|" at bounding box center [81, 498] width 46 height 46
click at [192, 499] on button "O" at bounding box center [184, 498] width 46 height 46
click at [134, 504] on button "f" at bounding box center [132, 498] width 46 height 46
click at [241, 508] on button "d" at bounding box center [236, 498] width 46 height 46
click at [145, 503] on button "f" at bounding box center [132, 498] width 46 height 46
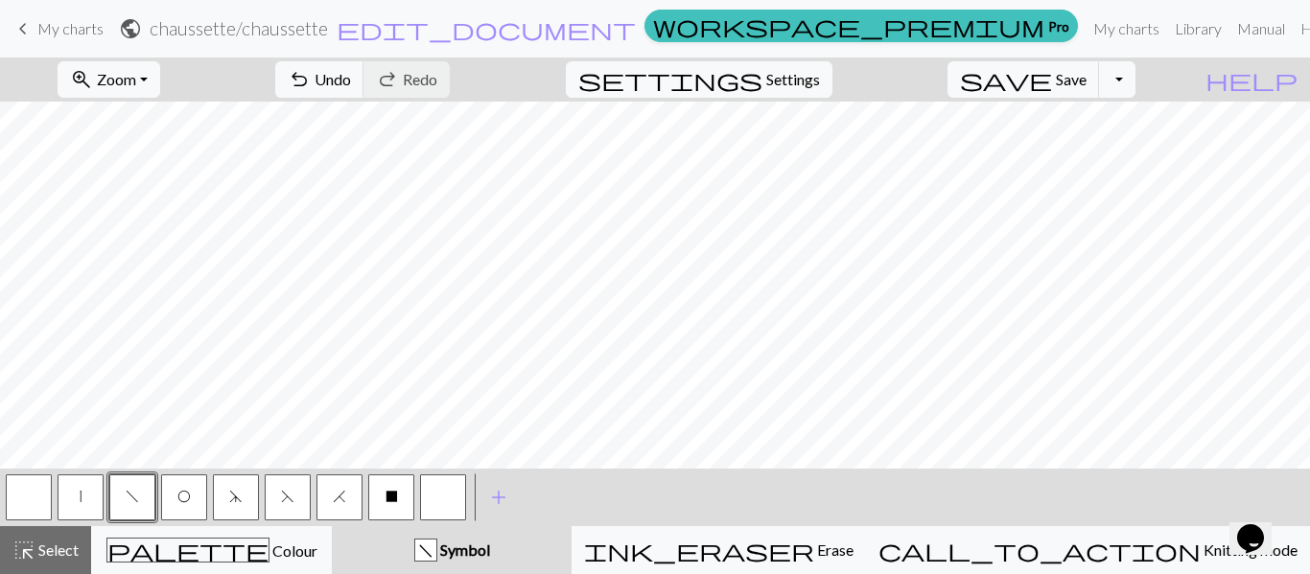
click at [192, 499] on button "O" at bounding box center [184, 498] width 46 height 46
click at [79, 499] on button "|" at bounding box center [81, 498] width 46 height 46
click at [337, 500] on span "H" at bounding box center [339, 496] width 13 height 15
click at [134, 496] on span "f" at bounding box center [132, 496] width 13 height 15
click at [385, 497] on button "X" at bounding box center [391, 498] width 46 height 46
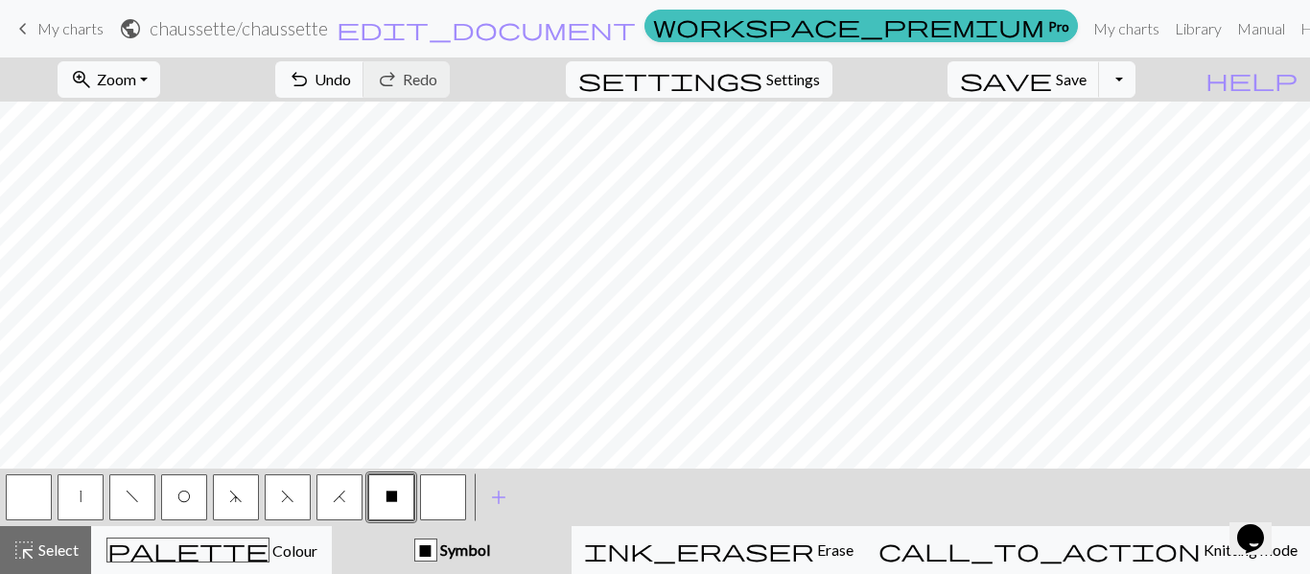
click at [90, 502] on button "|" at bounding box center [81, 498] width 46 height 46
click at [133, 509] on button "f" at bounding box center [132, 498] width 46 height 46
click at [93, 506] on button "|" at bounding box center [81, 498] width 46 height 46
click at [81, 499] on span "|" at bounding box center [81, 496] width 2 height 15
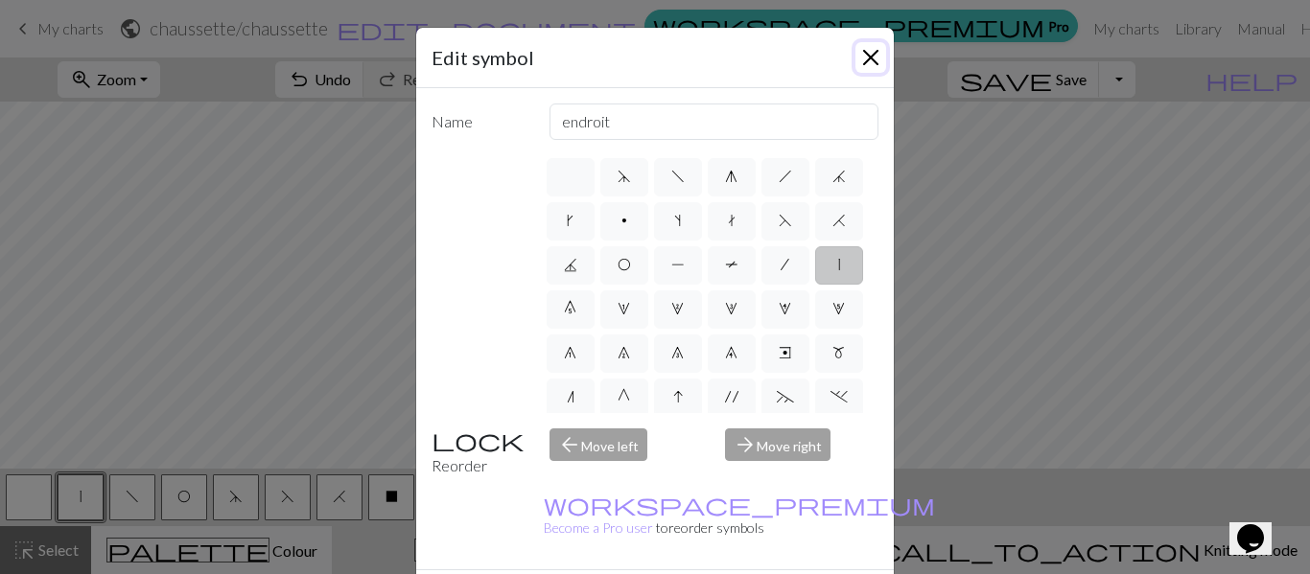
click at [863, 59] on button "Close" at bounding box center [870, 57] width 31 height 31
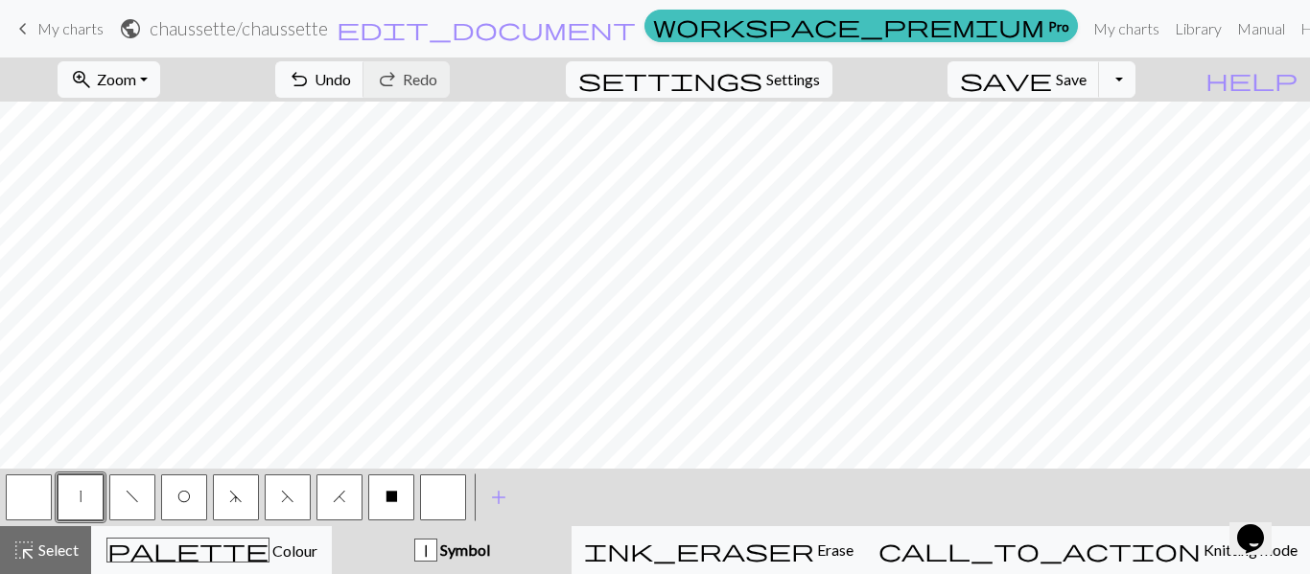
click at [189, 499] on span "O" at bounding box center [183, 496] width 13 height 15
click at [390, 491] on span "X" at bounding box center [391, 496] width 12 height 15
drag, startPoint x: 78, startPoint y: 503, endPoint x: 104, endPoint y: 493, distance: 28.0
click at [79, 502] on button "|" at bounding box center [81, 498] width 46 height 46
click at [138, 503] on span "f" at bounding box center [132, 496] width 13 height 15
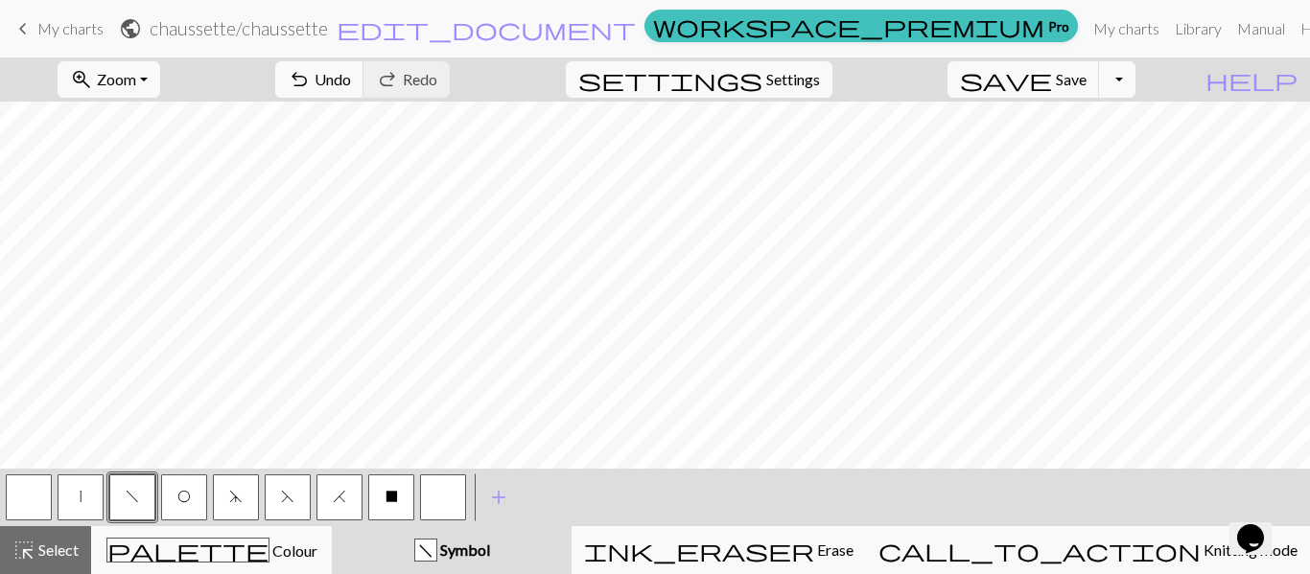
click at [91, 496] on button "|" at bounding box center [81, 498] width 46 height 46
click at [303, 507] on button "F" at bounding box center [288, 498] width 46 height 46
click at [349, 499] on button "H" at bounding box center [339, 498] width 46 height 46
click at [194, 513] on button "O" at bounding box center [184, 498] width 46 height 46
click at [183, 505] on button "O" at bounding box center [184, 498] width 46 height 46
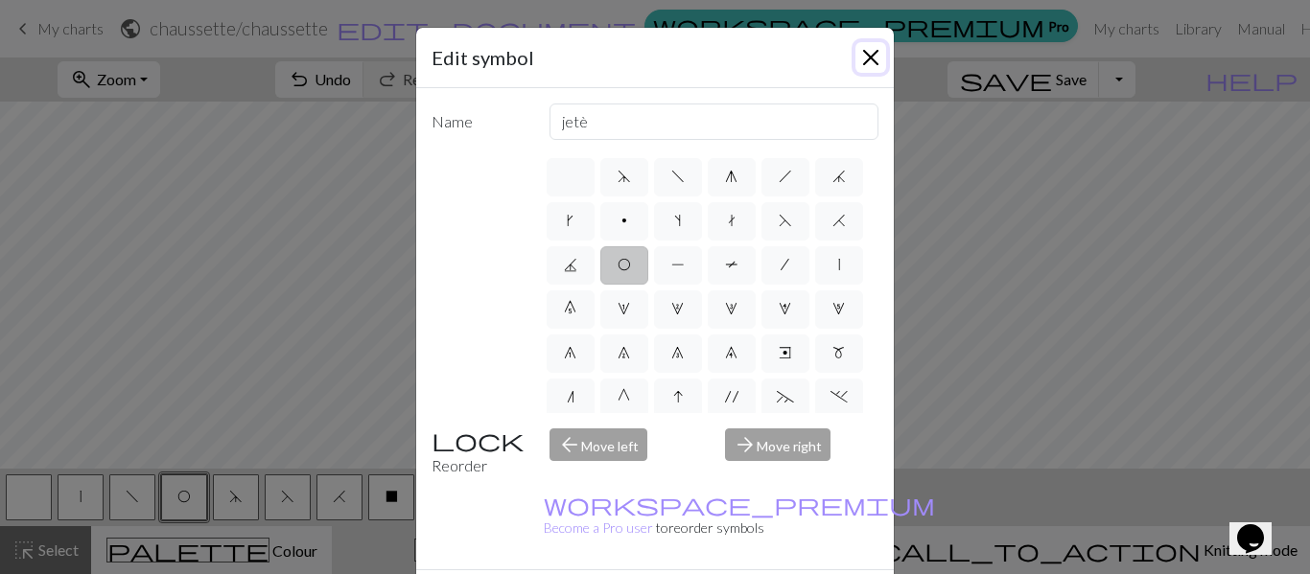
click at [859, 68] on button "Close" at bounding box center [870, 57] width 31 height 31
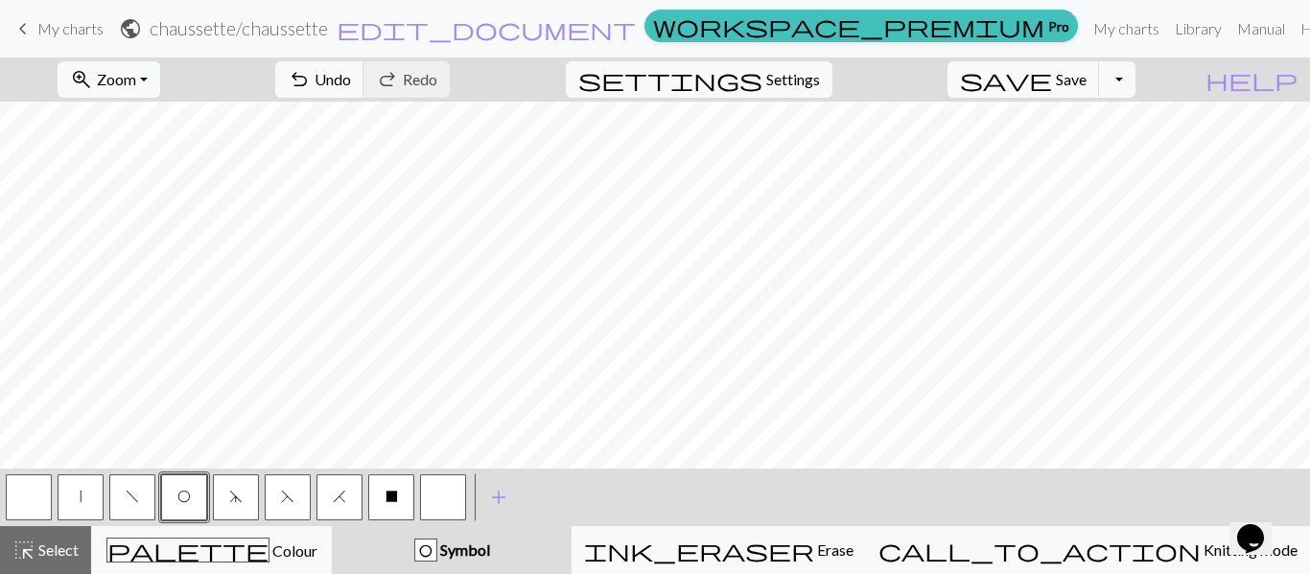
click at [84, 502] on button "|" at bounding box center [81, 498] width 46 height 46
drag, startPoint x: 37, startPoint y: 496, endPoint x: 53, endPoint y: 485, distance: 18.6
click at [37, 497] on button "button" at bounding box center [29, 498] width 46 height 46
click at [80, 501] on span "|" at bounding box center [81, 496] width 2 height 15
click at [129, 501] on span "f" at bounding box center [132, 496] width 13 height 15
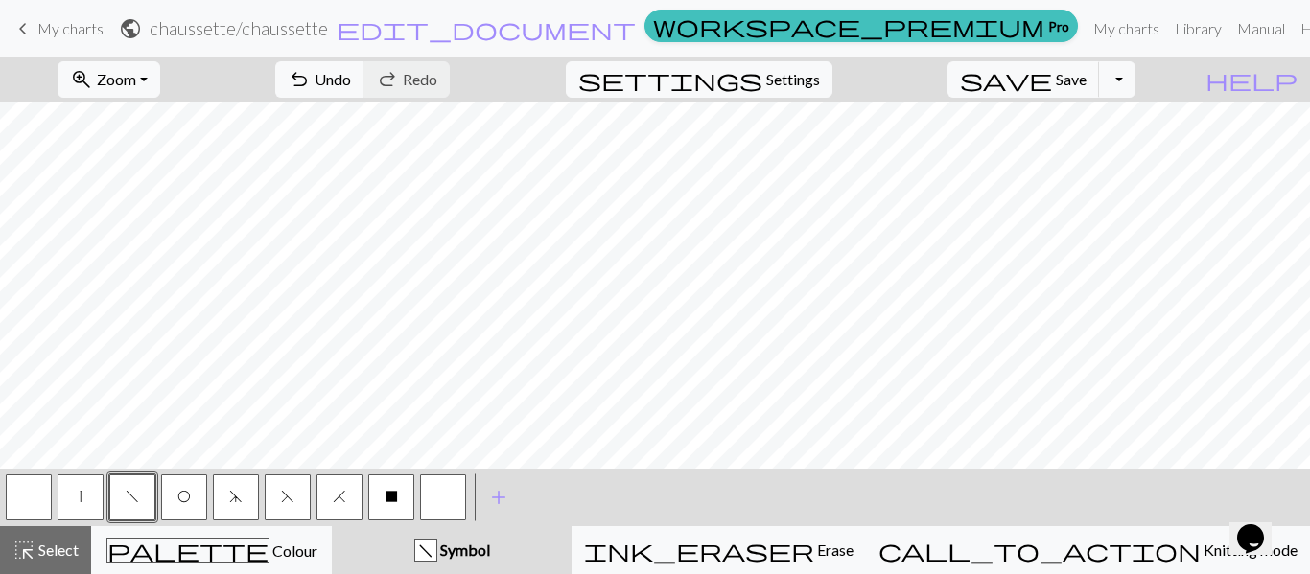
click at [186, 509] on button "O" at bounding box center [184, 498] width 46 height 46
click at [88, 510] on button "|" at bounding box center [81, 498] width 46 height 46
click at [232, 499] on span "d" at bounding box center [235, 496] width 13 height 15
click at [81, 506] on button "|" at bounding box center [81, 498] width 46 height 46
click at [396, 504] on button "X" at bounding box center [391, 498] width 46 height 46
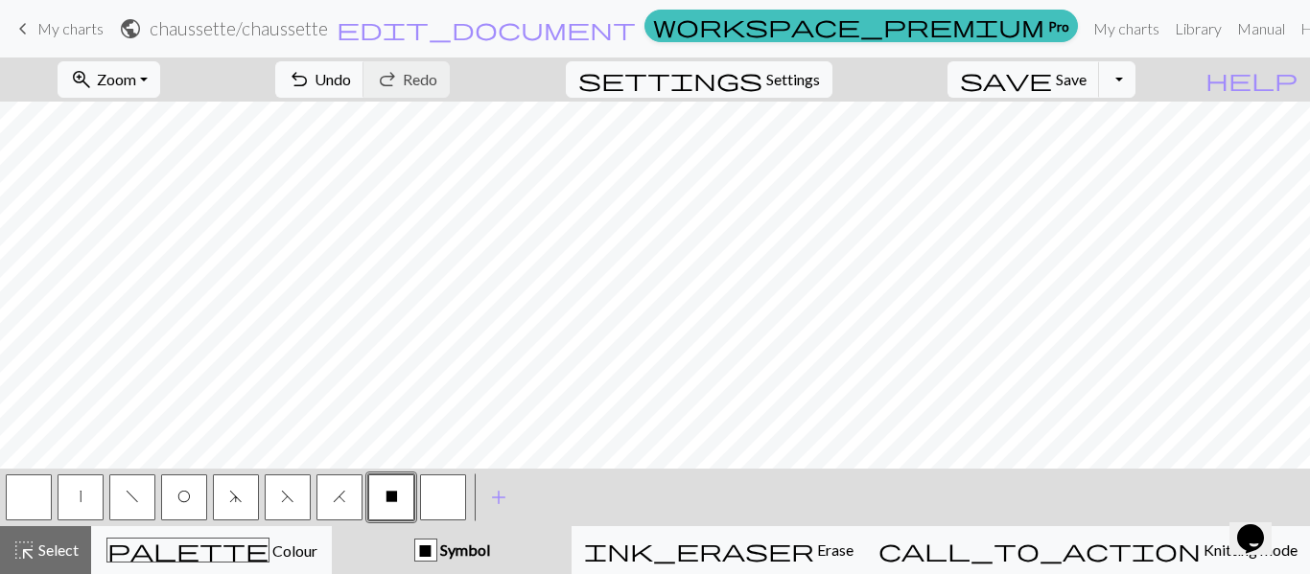
click at [137, 511] on button "f" at bounding box center [132, 498] width 46 height 46
click at [89, 505] on button "|" at bounding box center [81, 498] width 46 height 46
drag, startPoint x: 135, startPoint y: 507, endPoint x: 269, endPoint y: 472, distance: 138.8
click at [135, 508] on button "f" at bounding box center [132, 498] width 46 height 46
click at [183, 499] on span "O" at bounding box center [183, 496] width 13 height 15
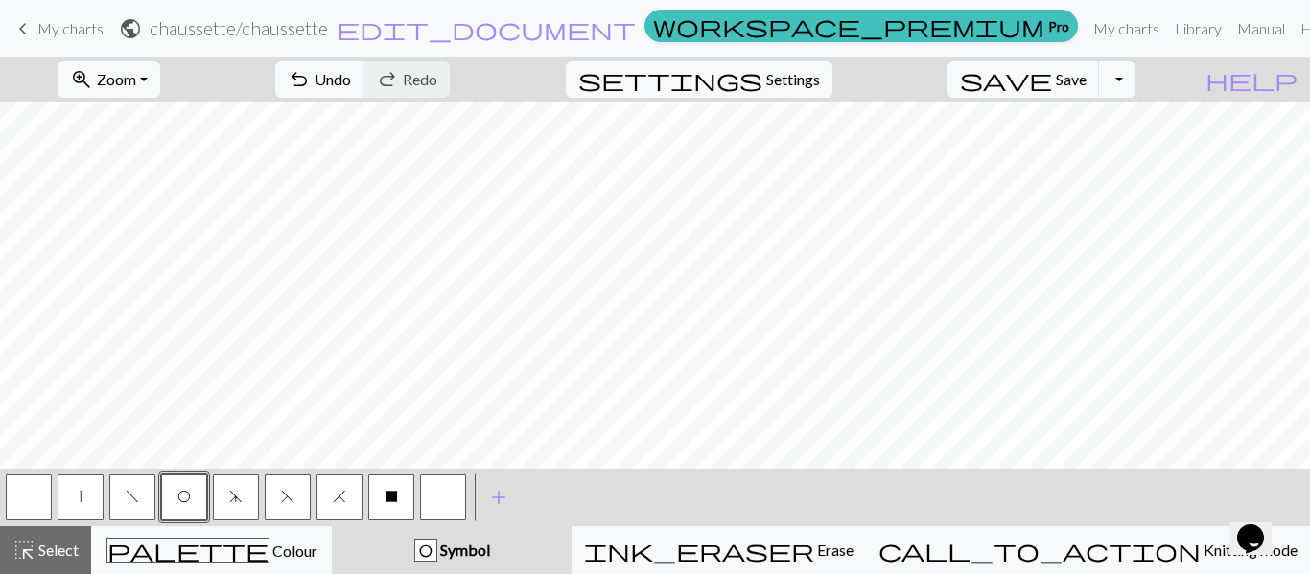
click at [81, 498] on span "|" at bounding box center [81, 496] width 2 height 15
click at [242, 494] on span "d" at bounding box center [235, 496] width 13 height 15
click at [73, 500] on button "|" at bounding box center [81, 498] width 46 height 46
drag, startPoint x: 184, startPoint y: 500, endPoint x: 273, endPoint y: 460, distance: 97.8
click at [184, 499] on span "O" at bounding box center [183, 496] width 13 height 15
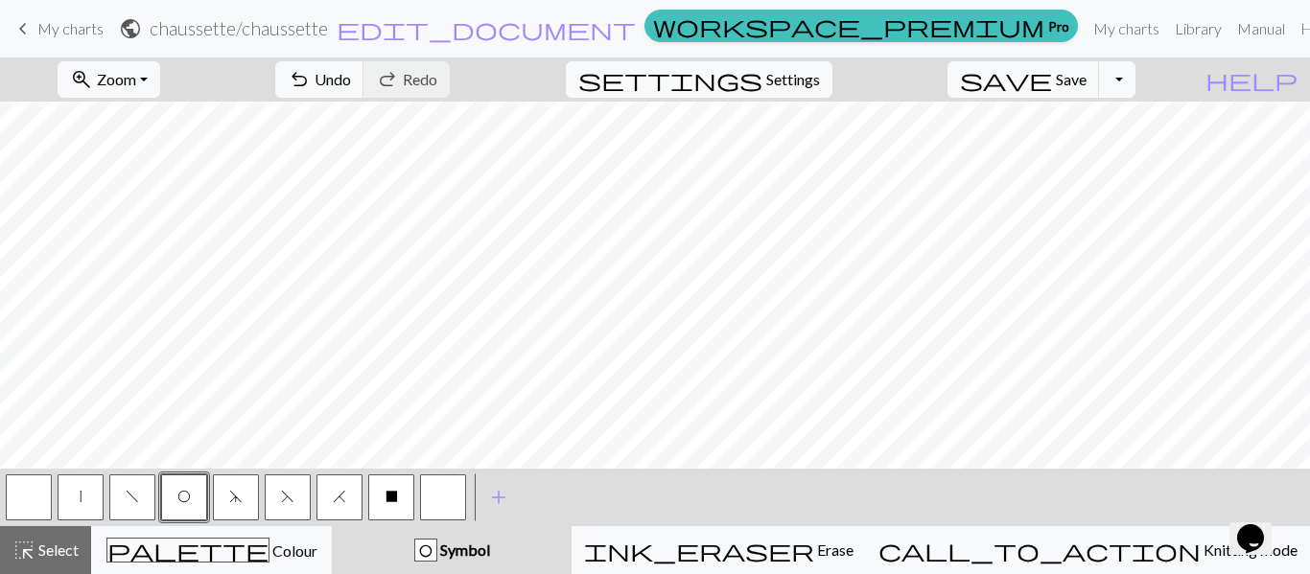
drag, startPoint x: 82, startPoint y: 505, endPoint x: 217, endPoint y: 468, distance: 139.3
click at [87, 503] on button "|" at bounding box center [81, 498] width 46 height 46
drag, startPoint x: 392, startPoint y: 493, endPoint x: 383, endPoint y: 458, distance: 35.8
click at [390, 486] on button "X" at bounding box center [391, 498] width 46 height 46
click at [73, 503] on button "|" at bounding box center [81, 498] width 46 height 46
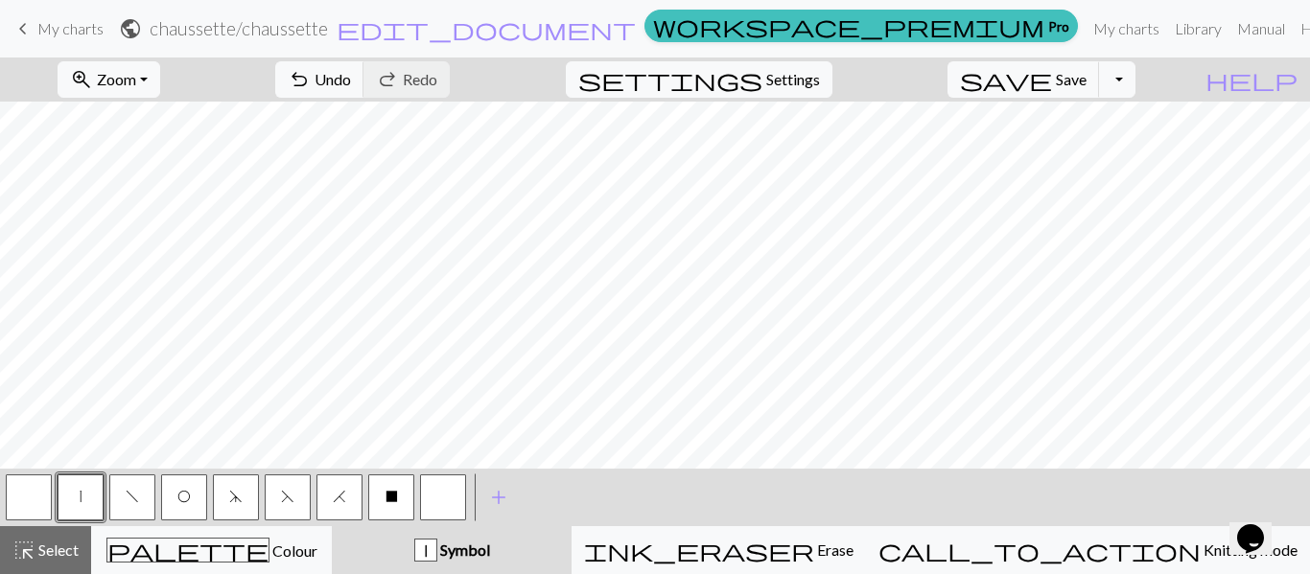
drag, startPoint x: 192, startPoint y: 501, endPoint x: 230, endPoint y: 463, distance: 54.2
click at [191, 499] on button "O" at bounding box center [184, 498] width 46 height 46
click at [74, 510] on button "|" at bounding box center [81, 498] width 46 height 46
click at [490, 546] on span "Symbol" at bounding box center [463, 550] width 53 height 18
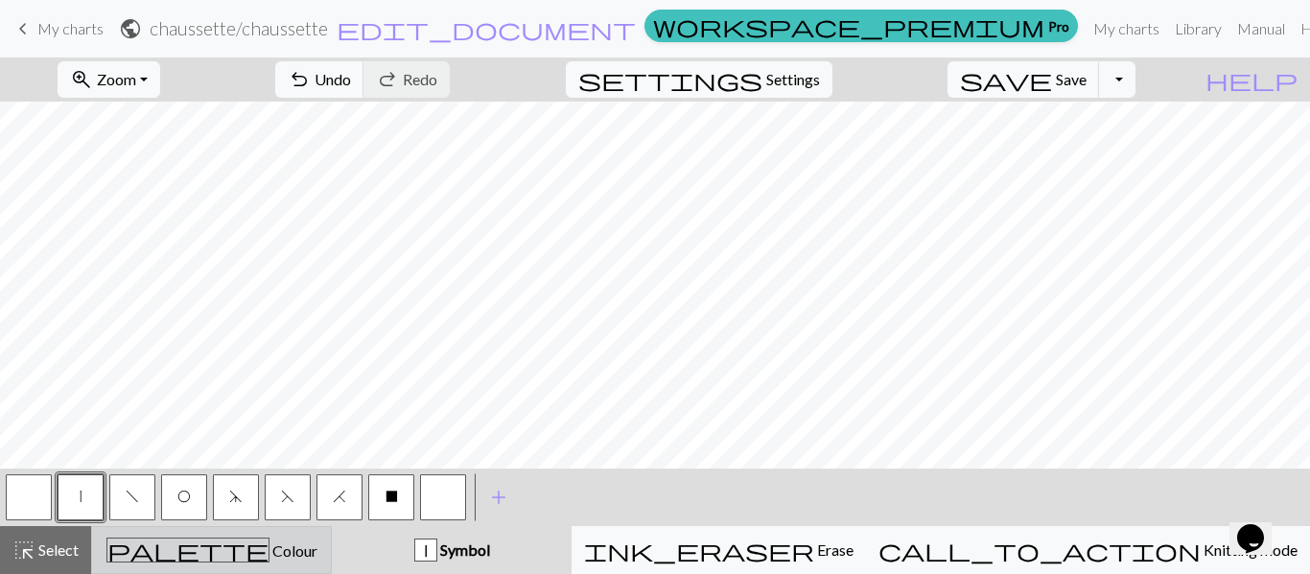
click at [311, 559] on div "palette Colour Colour" at bounding box center [212, 550] width 216 height 25
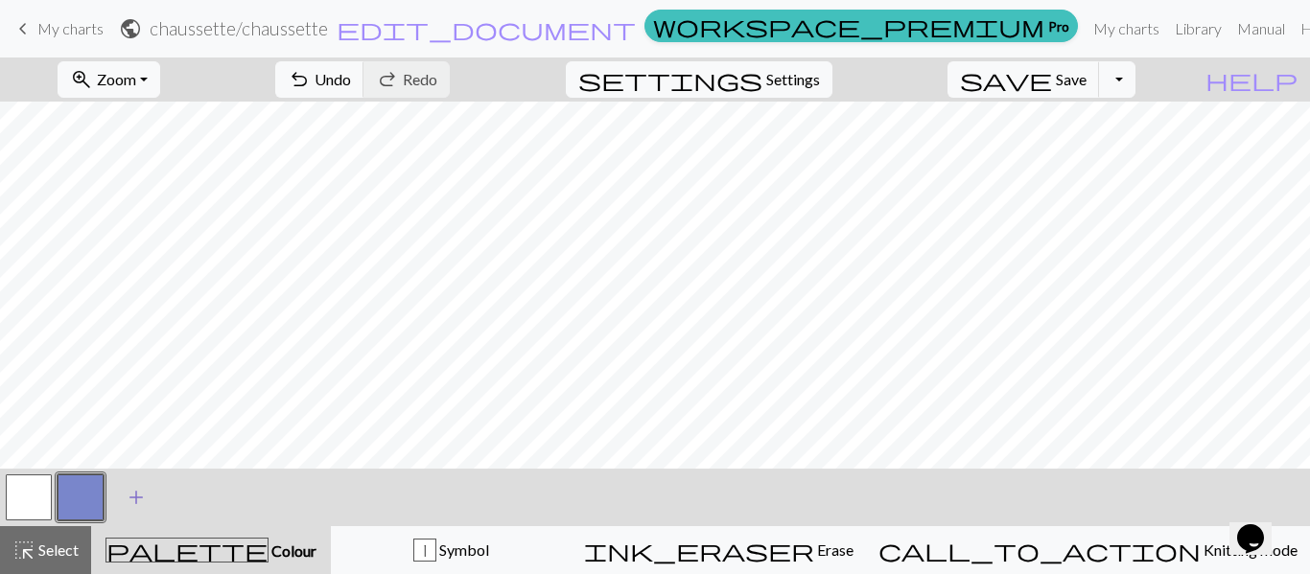
click at [136, 504] on span "add" at bounding box center [136, 497] width 23 height 27
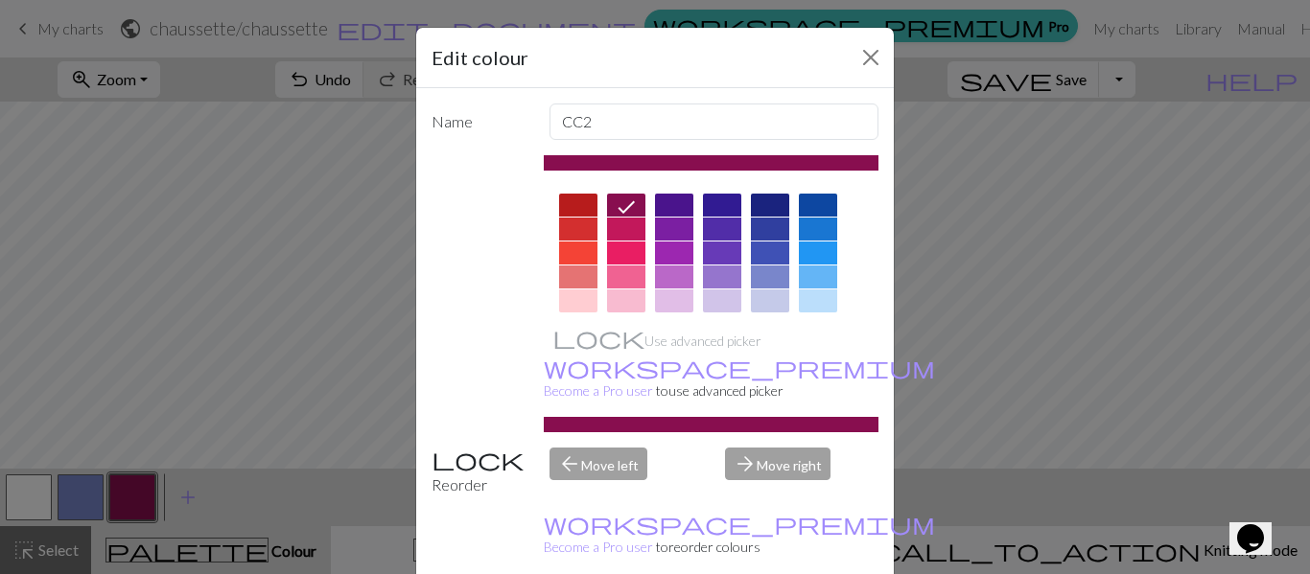
click at [623, 302] on div at bounding box center [626, 301] width 38 height 23
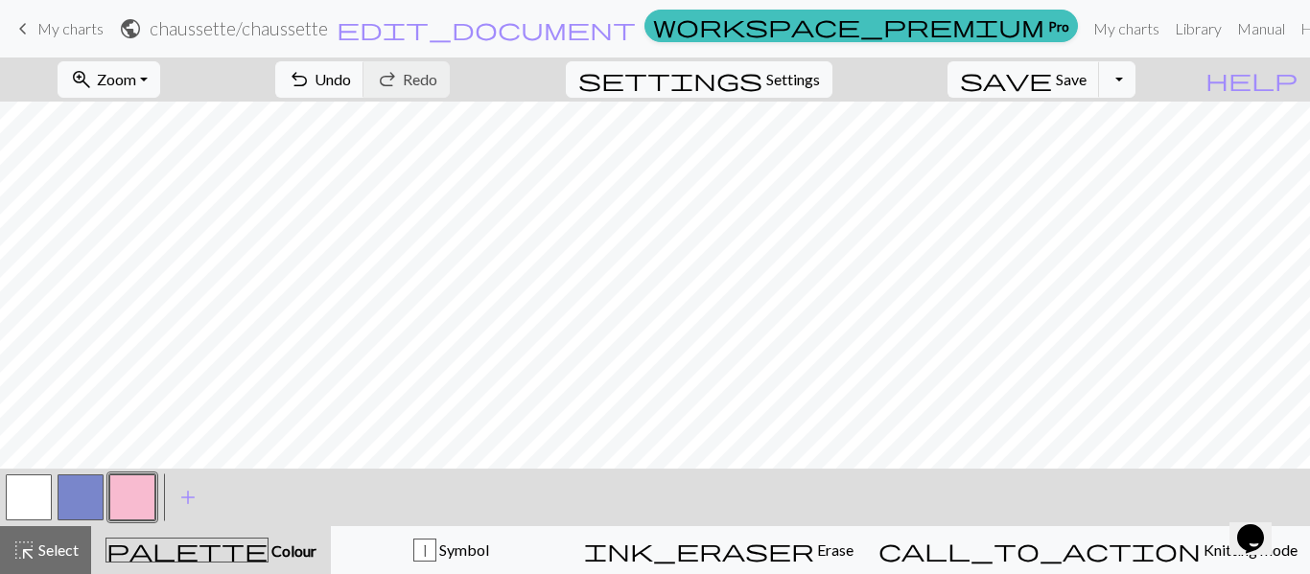
click at [268, 547] on span "Colour" at bounding box center [292, 551] width 48 height 18
click at [187, 504] on span "add" at bounding box center [187, 497] width 23 height 27
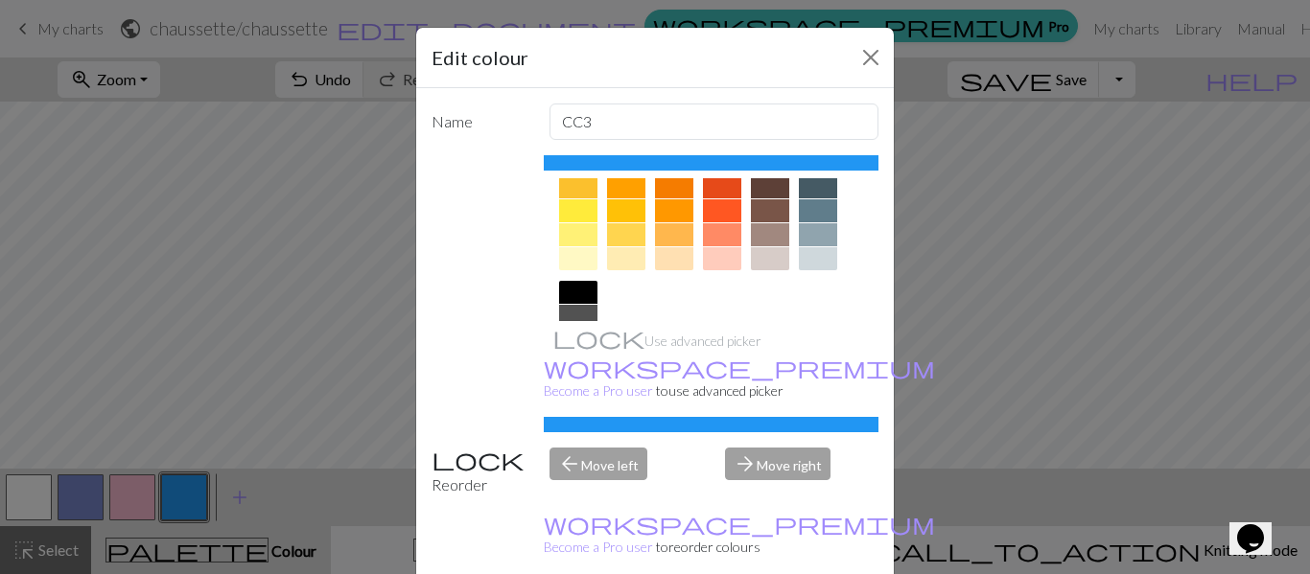
scroll to position [307, 0]
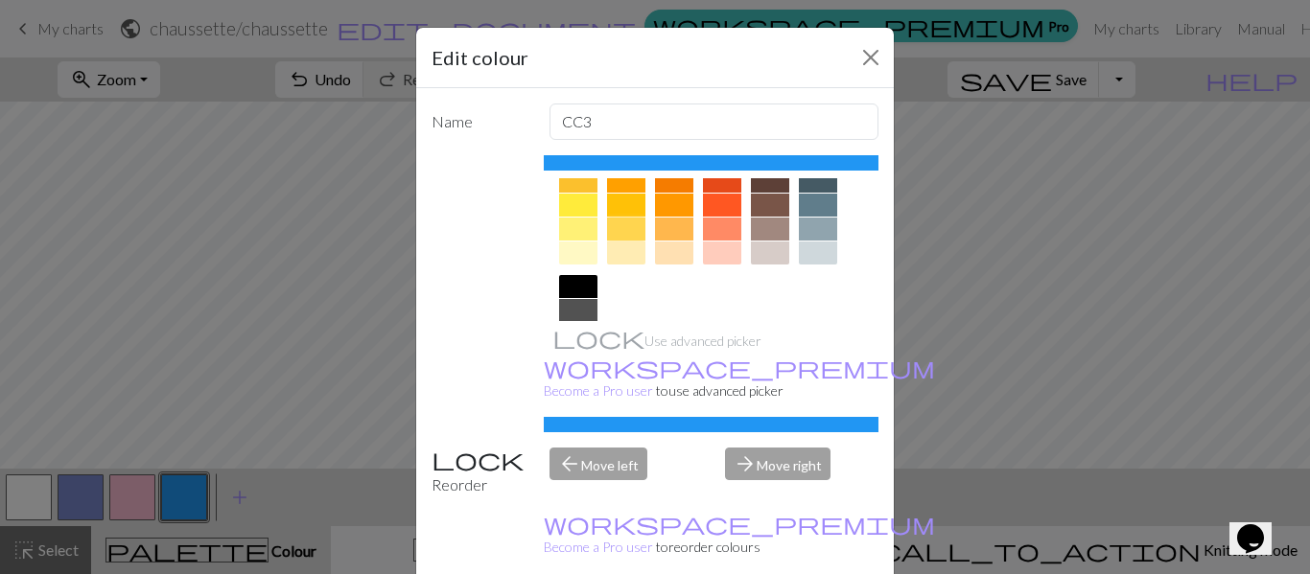
click at [615, 233] on div at bounding box center [626, 229] width 38 height 23
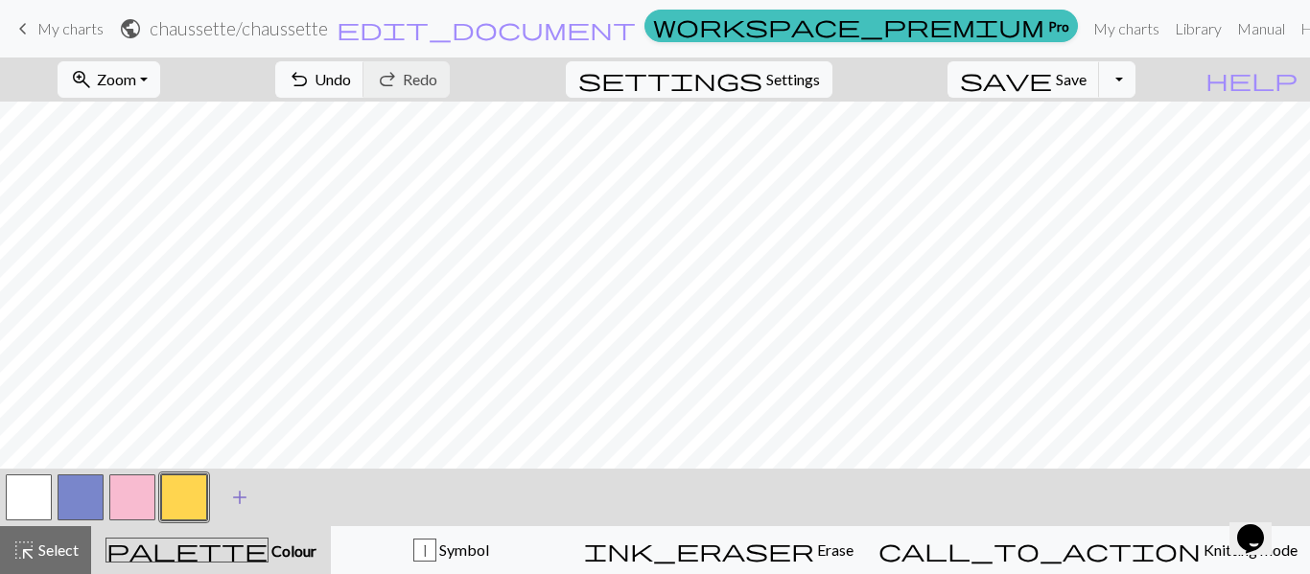
click at [249, 499] on span "add" at bounding box center [239, 497] width 23 height 27
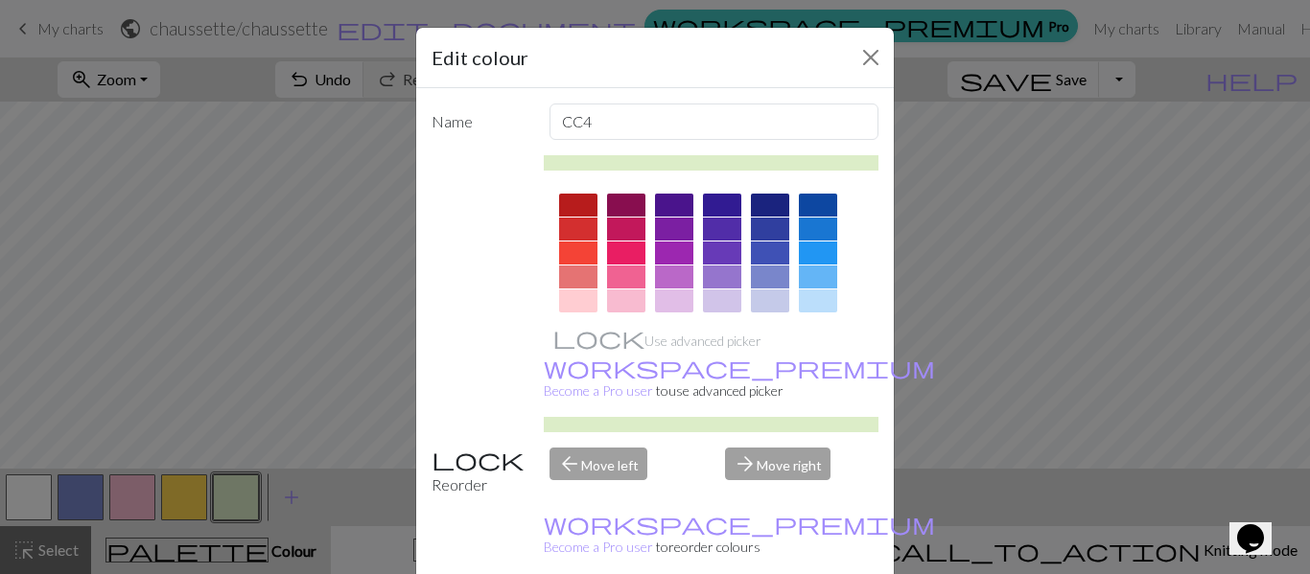
click at [811, 295] on div at bounding box center [818, 301] width 38 height 23
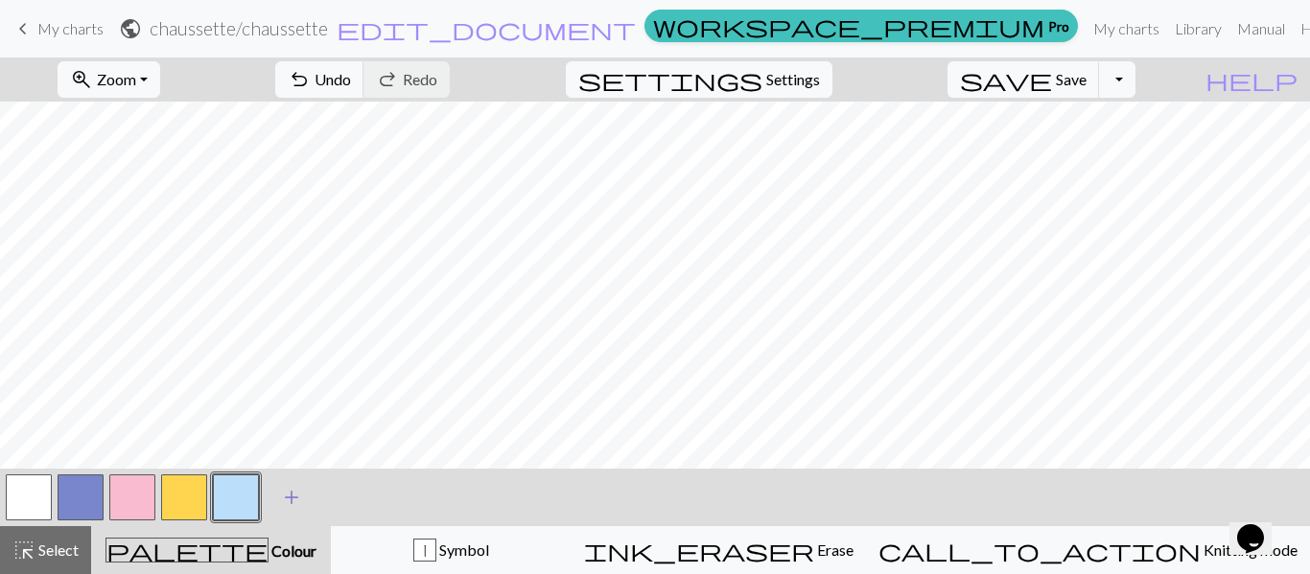
click at [295, 499] on span "add" at bounding box center [291, 497] width 23 height 27
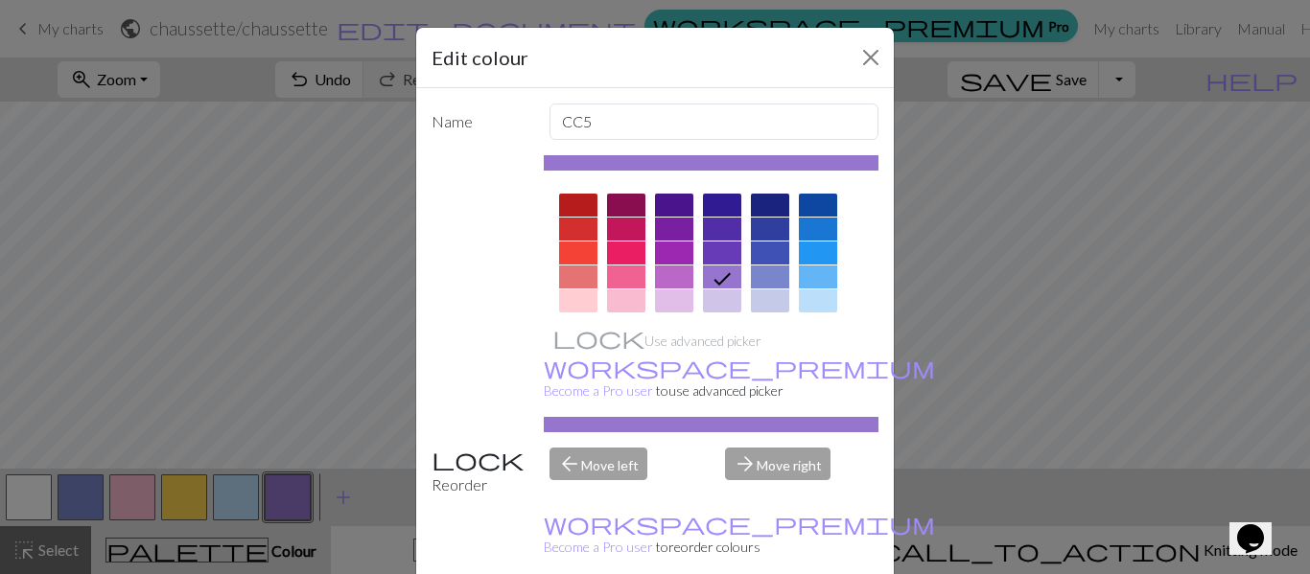
click at [708, 306] on div at bounding box center [722, 301] width 38 height 23
